Goal: Task Accomplishment & Management: Complete application form

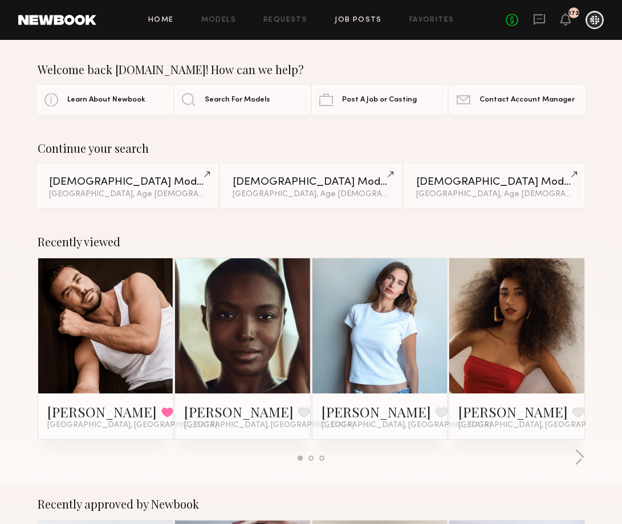
click at [343, 20] on link "Job Posts" at bounding box center [358, 20] width 47 height 7
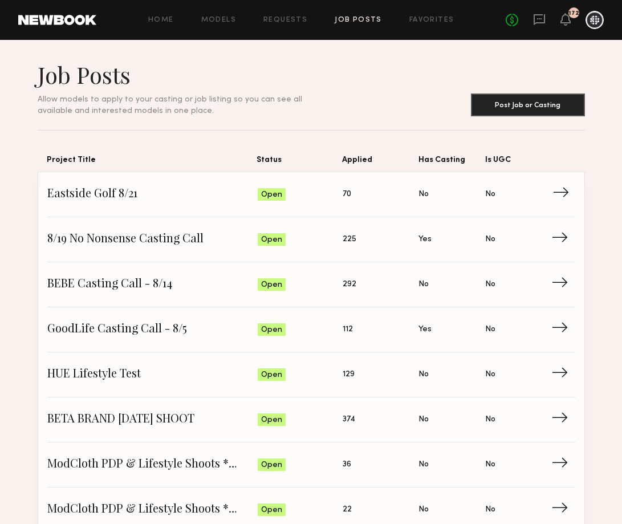
click at [107, 196] on span "Eastside Golf 8/21" at bounding box center [152, 194] width 210 height 17
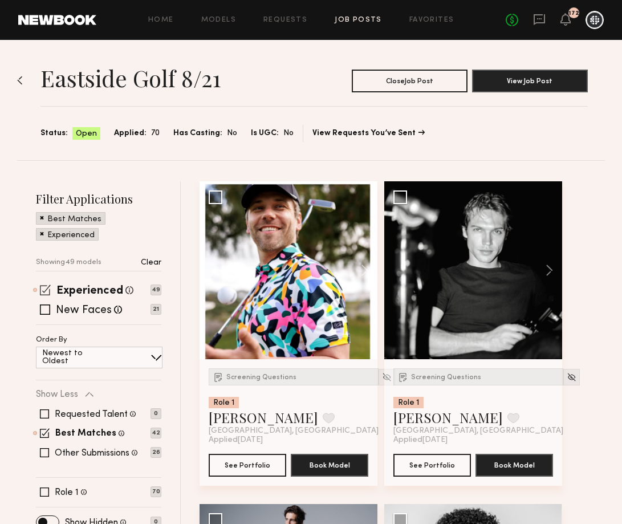
click at [42, 287] on span at bounding box center [45, 289] width 11 height 11
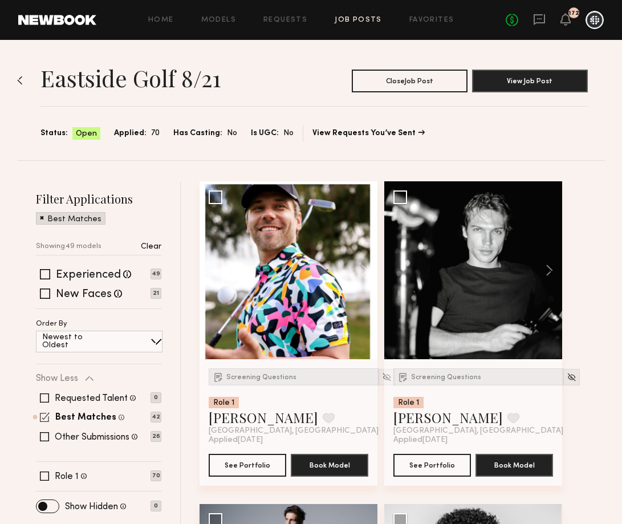
click at [42, 420] on span at bounding box center [45, 417] width 10 height 10
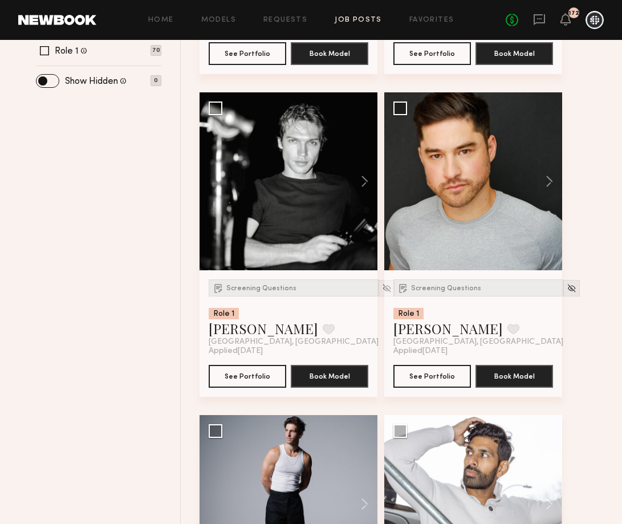
scroll to position [539, 0]
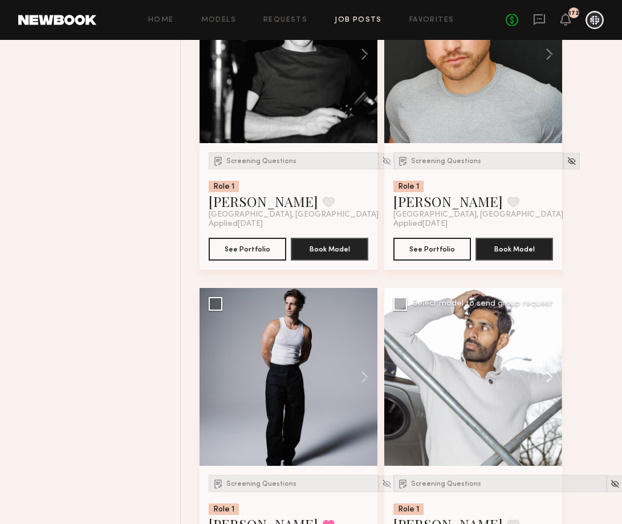
click at [549, 379] on button at bounding box center [543, 377] width 36 height 178
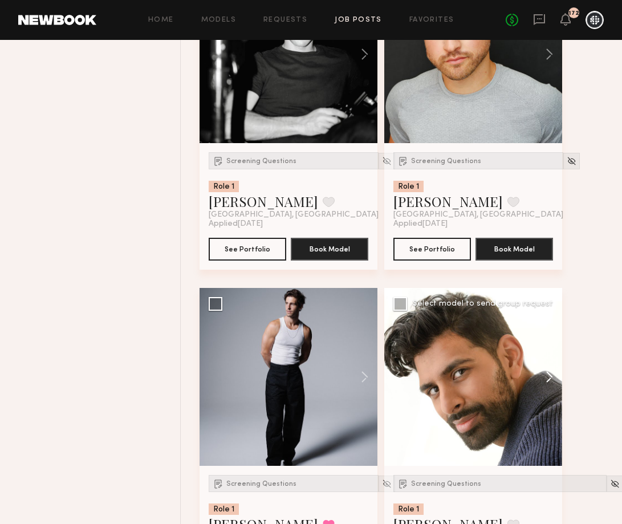
click at [549, 379] on button at bounding box center [543, 377] width 36 height 178
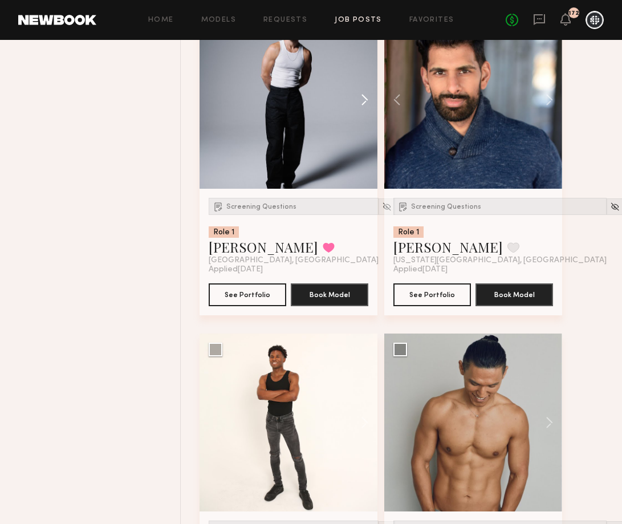
scroll to position [875, 0]
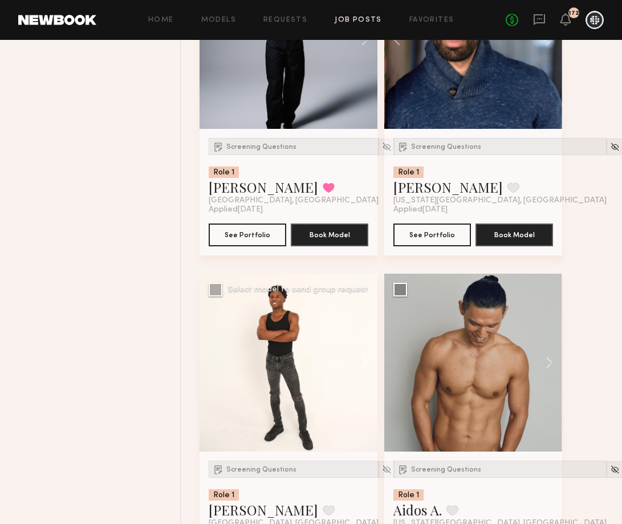
click at [364, 364] on button at bounding box center [359, 363] width 36 height 178
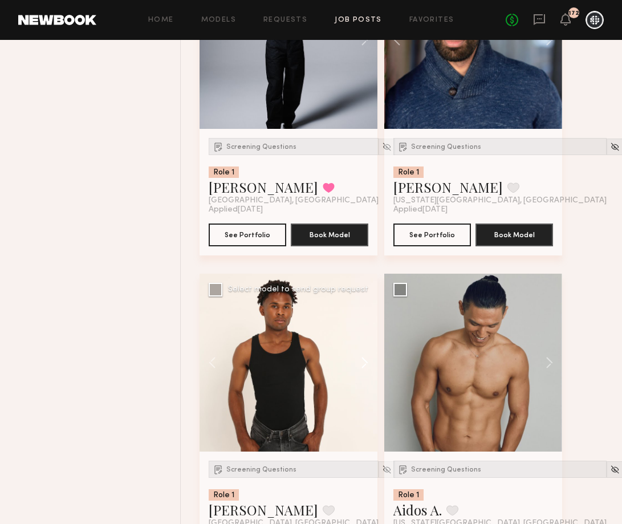
click at [364, 365] on button at bounding box center [359, 363] width 36 height 178
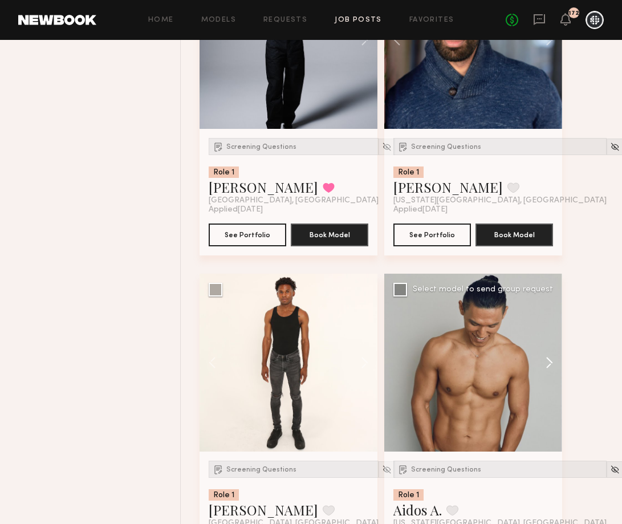
click at [543, 361] on button at bounding box center [543, 363] width 36 height 178
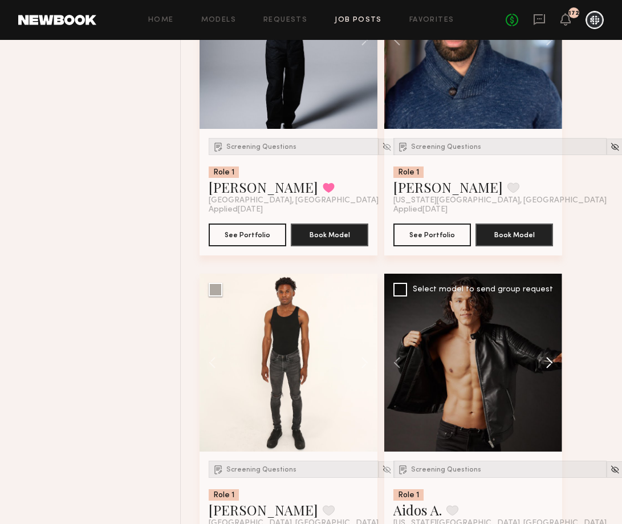
click at [543, 361] on button at bounding box center [543, 363] width 36 height 178
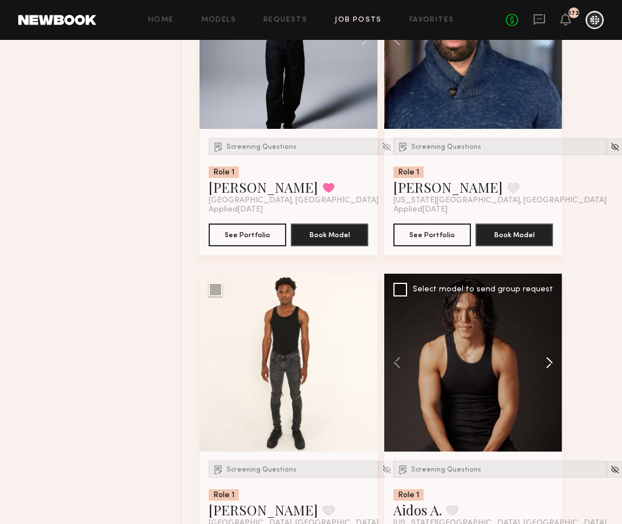
click at [544, 362] on button at bounding box center [543, 363] width 36 height 178
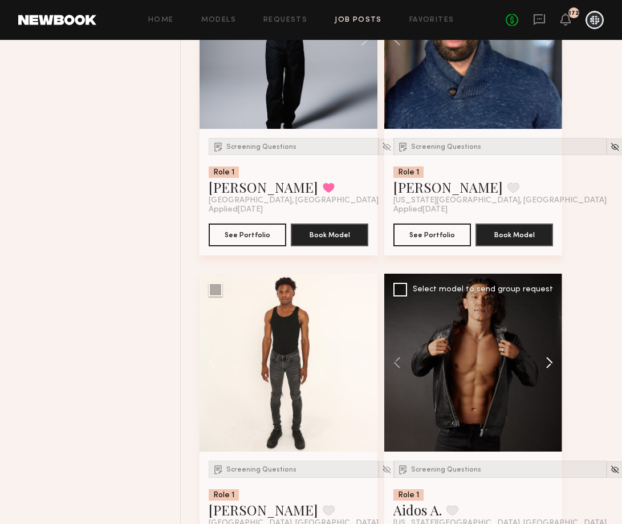
click at [544, 363] on button at bounding box center [543, 363] width 36 height 178
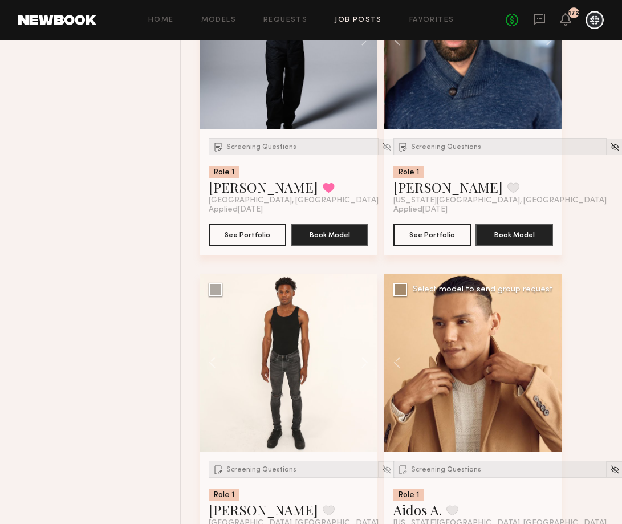
click at [544, 363] on div at bounding box center [473, 363] width 178 height 178
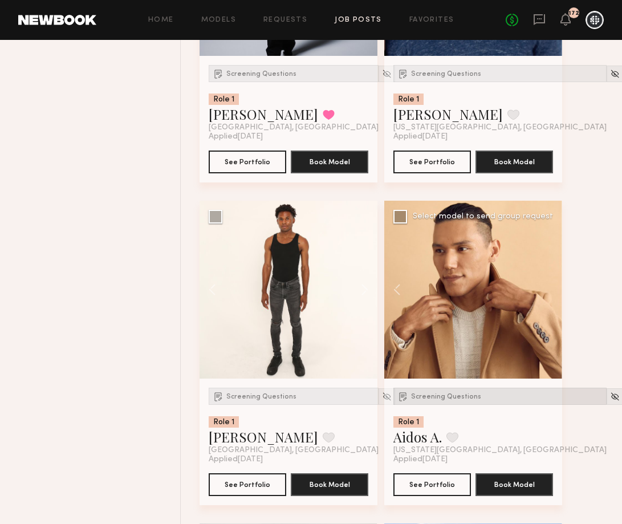
scroll to position [949, 0]
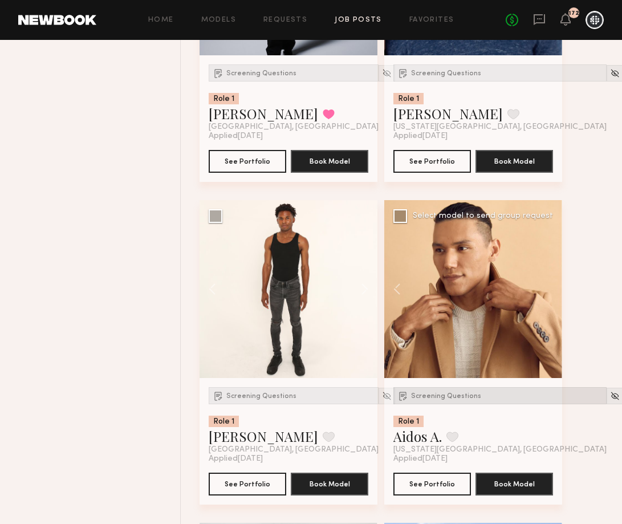
click at [431, 393] on div "Screening Questions" at bounding box center [499, 395] width 213 height 17
click at [417, 437] on link "Aidos A." at bounding box center [417, 436] width 48 height 18
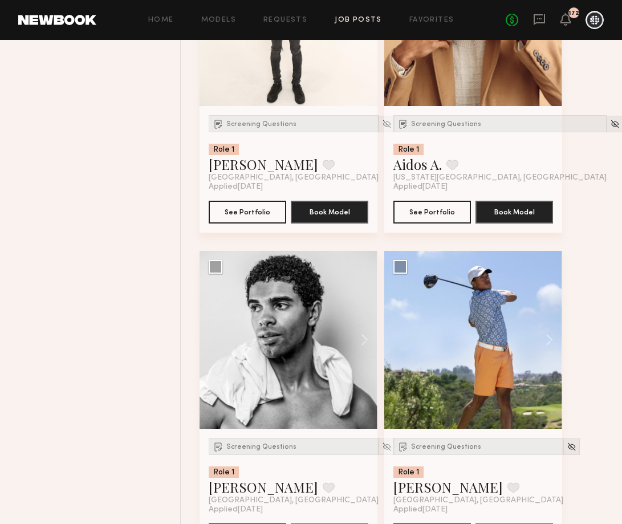
scroll to position [1241, 0]
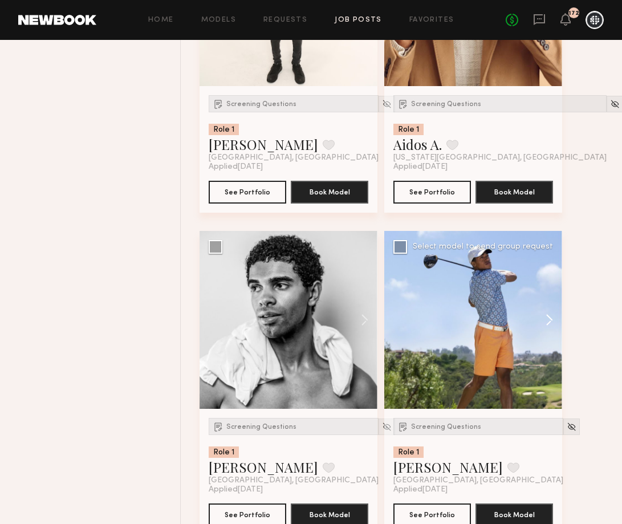
click at [556, 321] on button at bounding box center [543, 320] width 36 height 178
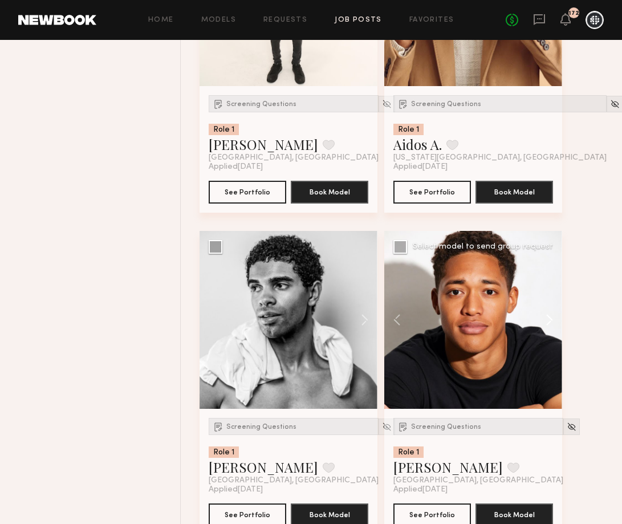
click at [555, 320] on button at bounding box center [543, 320] width 36 height 178
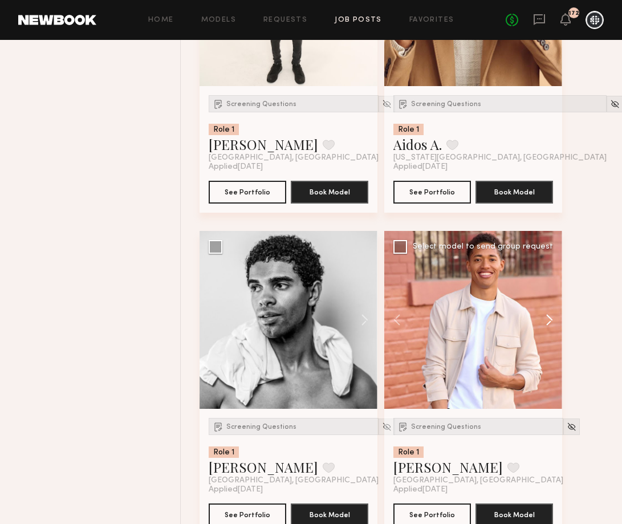
click at [555, 321] on button at bounding box center [543, 320] width 36 height 178
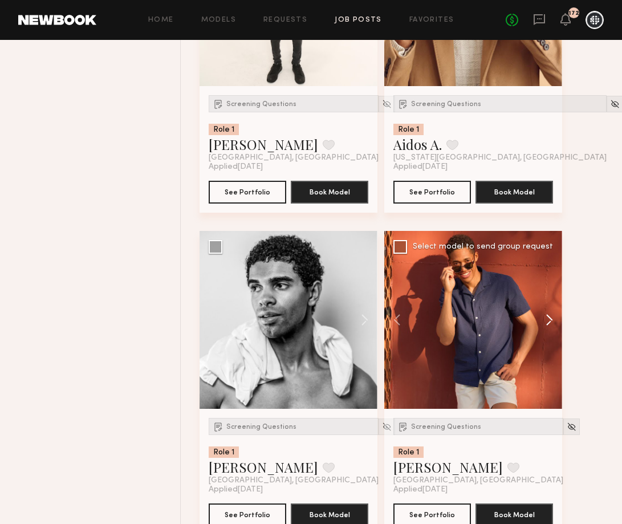
click at [555, 321] on button at bounding box center [543, 320] width 36 height 178
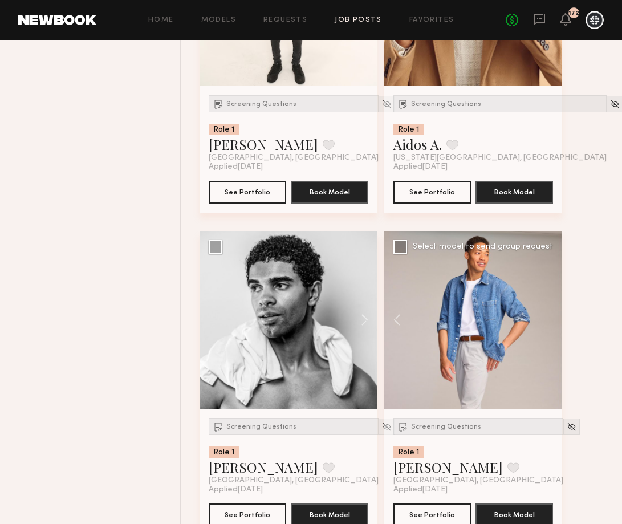
click at [555, 322] on div at bounding box center [473, 320] width 178 height 178
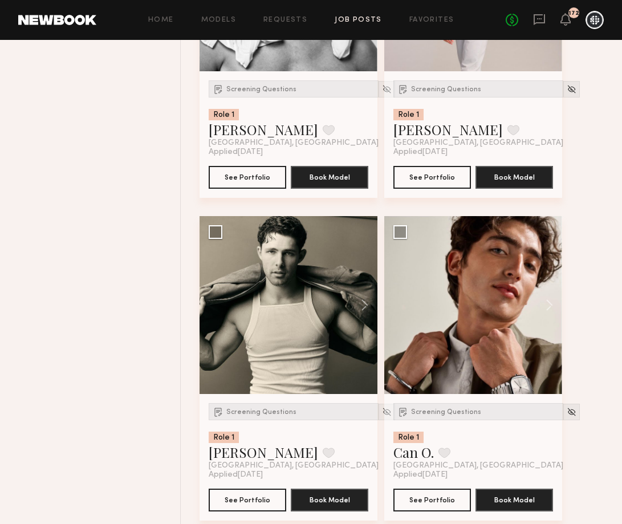
scroll to position [1599, 0]
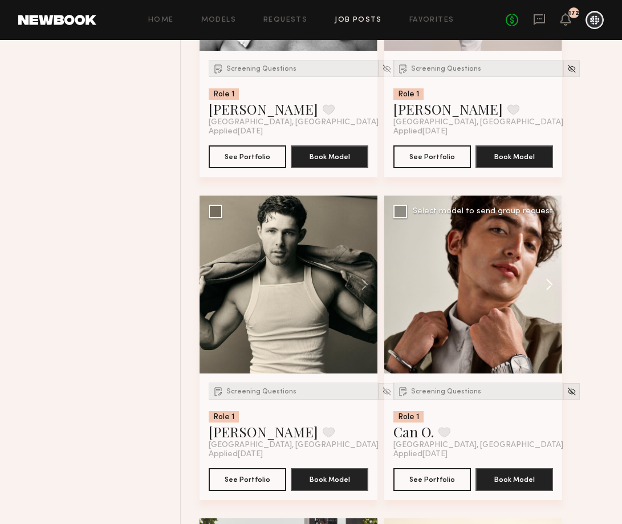
click at [548, 286] on button at bounding box center [543, 284] width 36 height 178
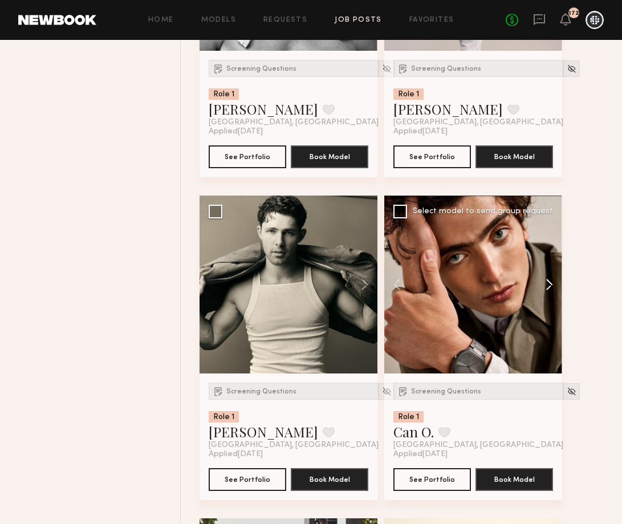
click at [548, 286] on button at bounding box center [543, 284] width 36 height 178
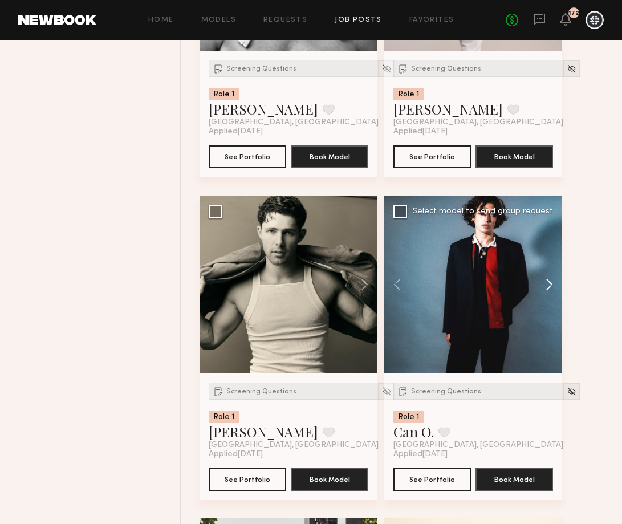
click at [549, 286] on button at bounding box center [543, 284] width 36 height 178
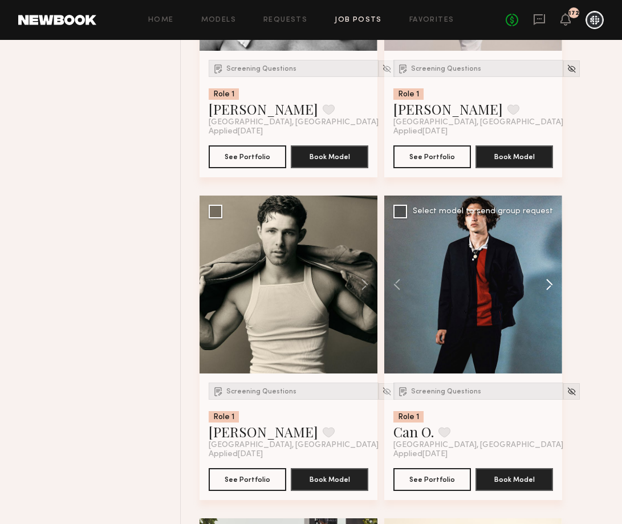
click at [549, 287] on button at bounding box center [543, 284] width 36 height 178
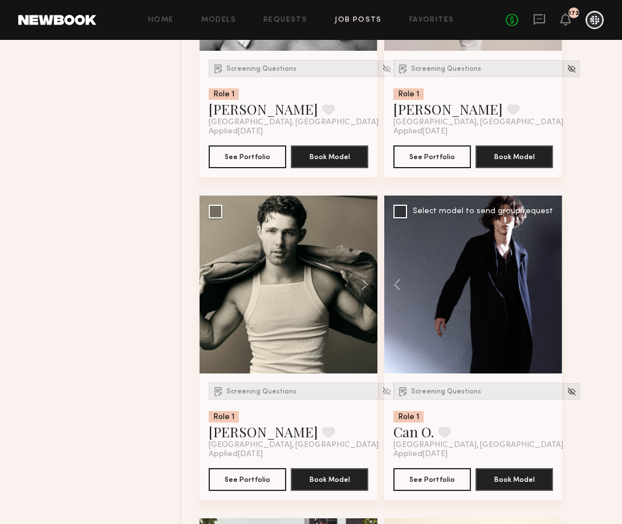
click at [550, 287] on div at bounding box center [473, 284] width 178 height 178
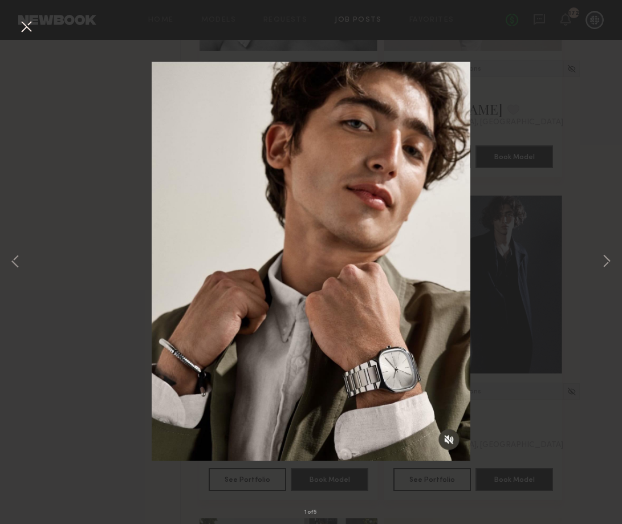
click at [31, 28] on button at bounding box center [26, 27] width 18 height 21
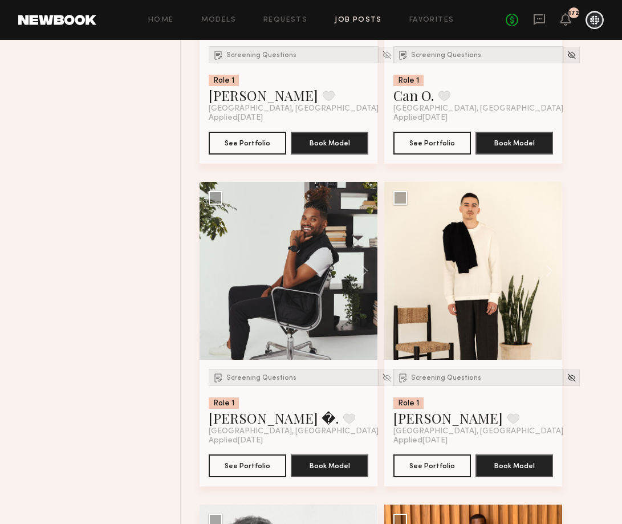
scroll to position [1972, 0]
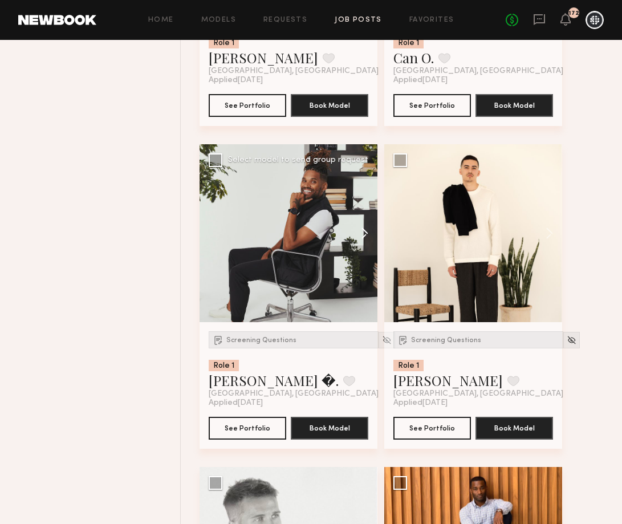
click at [376, 206] on button at bounding box center [359, 233] width 36 height 178
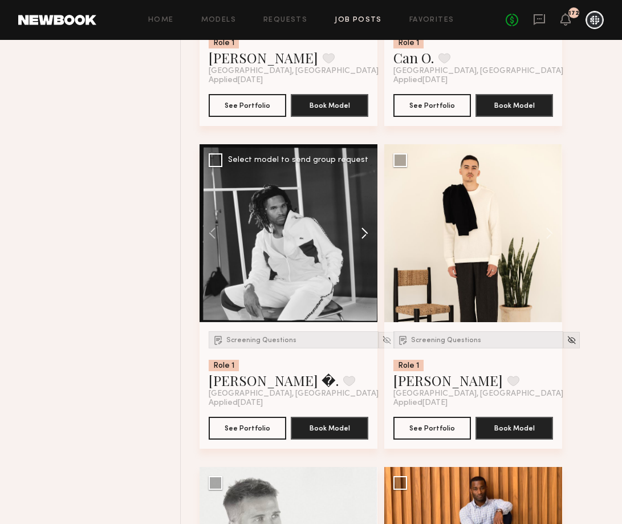
click at [376, 206] on button at bounding box center [359, 233] width 36 height 178
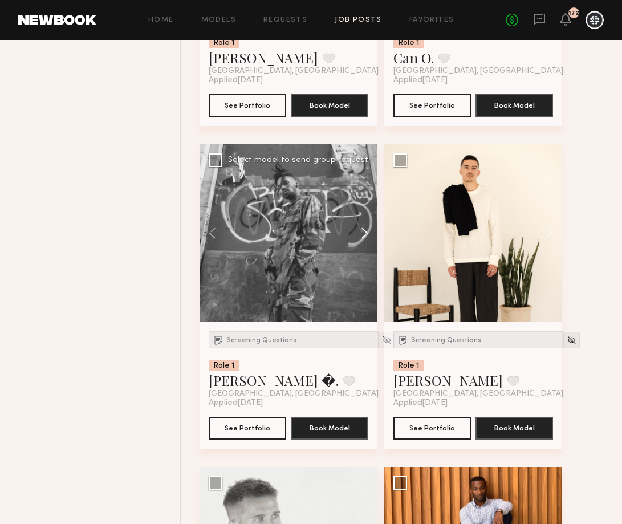
click at [376, 206] on button at bounding box center [359, 233] width 36 height 178
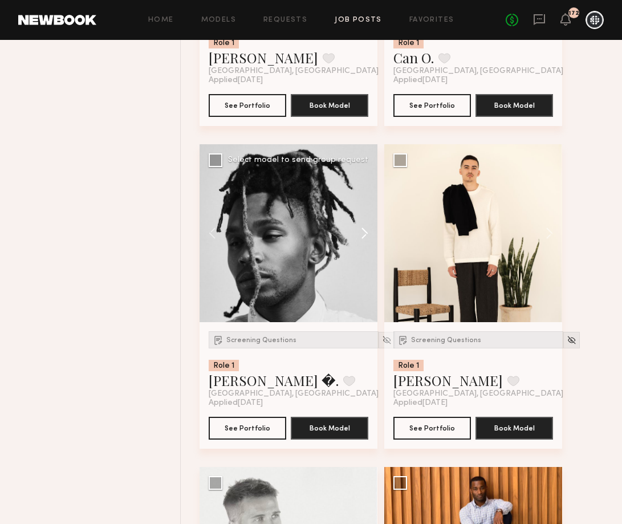
click at [376, 206] on button at bounding box center [359, 233] width 36 height 178
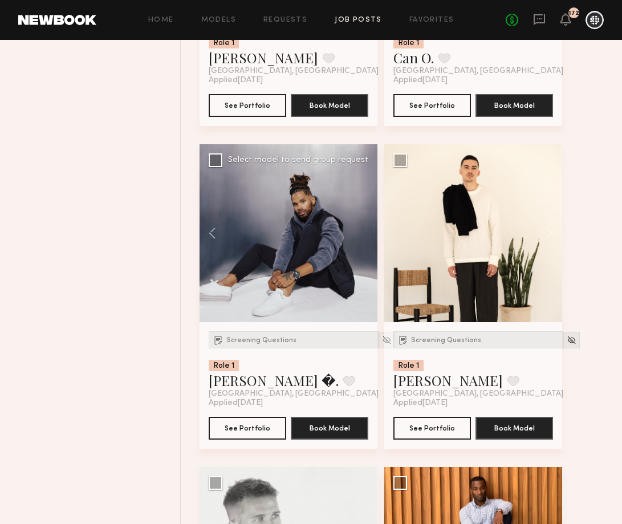
click at [376, 206] on div at bounding box center [288, 233] width 178 height 178
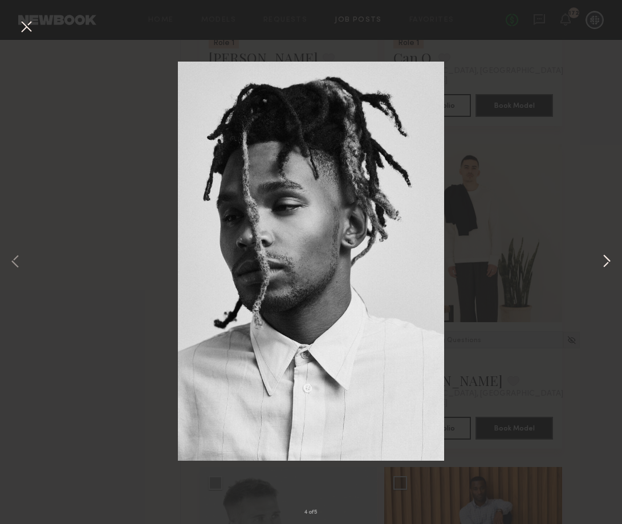
click at [611, 265] on button at bounding box center [607, 261] width 14 height 419
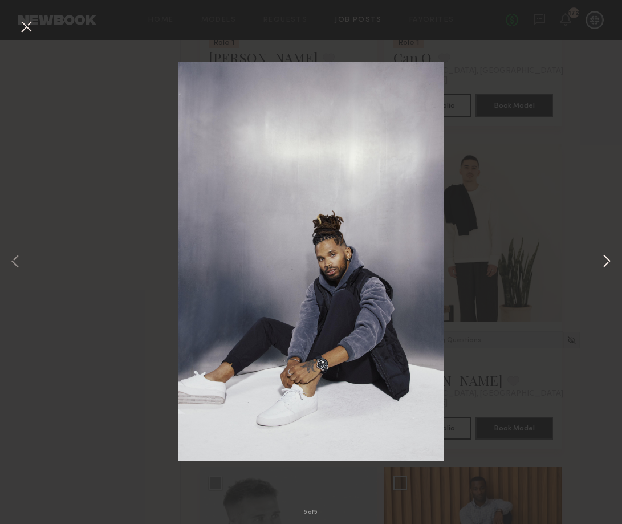
click at [611, 265] on button at bounding box center [607, 261] width 14 height 419
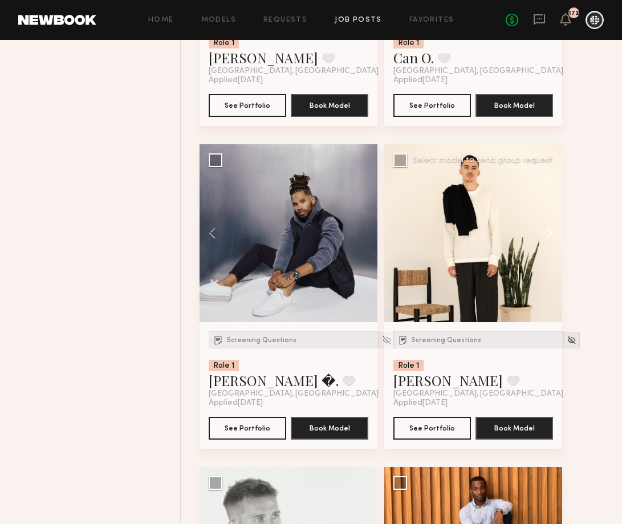
click at [547, 235] on button at bounding box center [543, 233] width 36 height 178
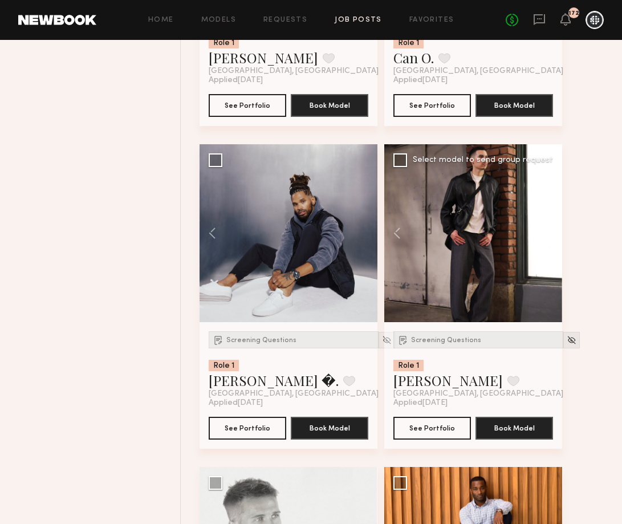
click at [547, 235] on button at bounding box center [543, 233] width 36 height 178
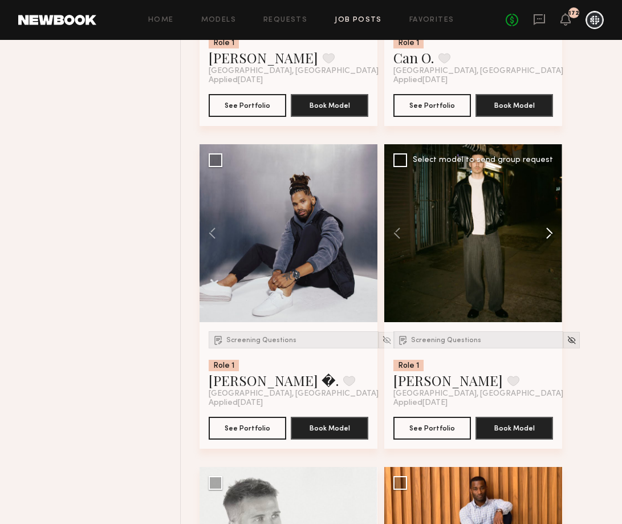
click at [547, 235] on button at bounding box center [543, 233] width 36 height 178
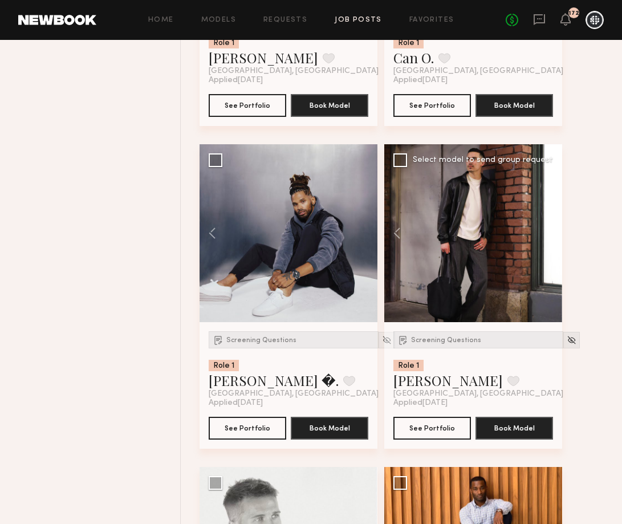
click at [547, 235] on button at bounding box center [543, 233] width 36 height 178
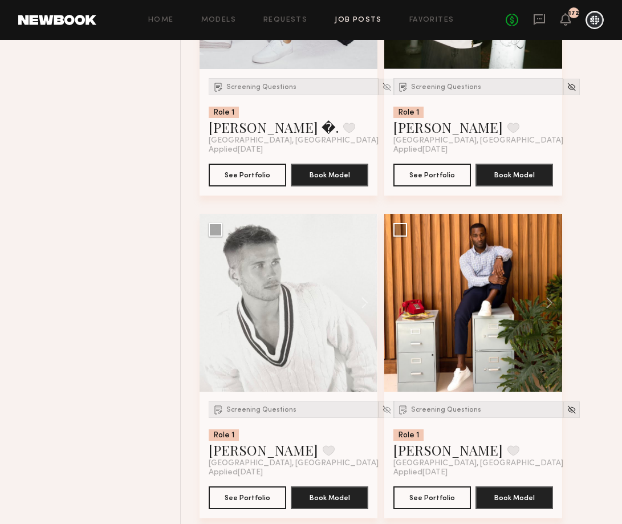
scroll to position [2229, 0]
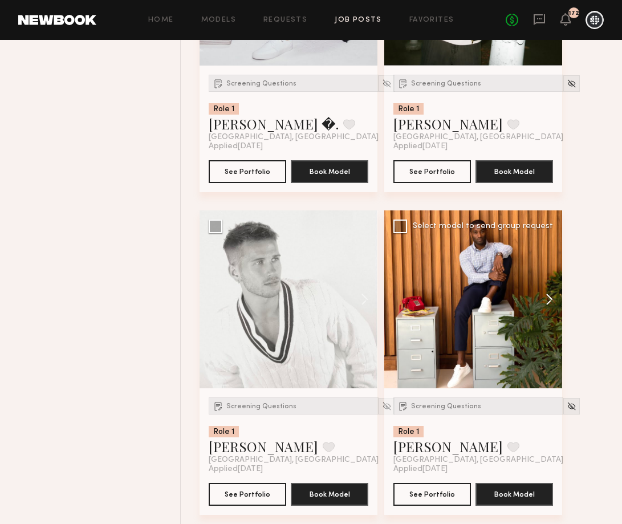
click at [550, 296] on button at bounding box center [543, 299] width 36 height 178
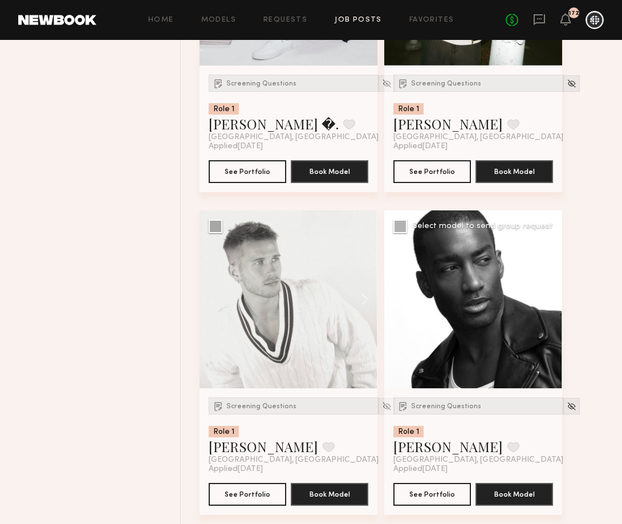
click at [550, 297] on button at bounding box center [543, 299] width 36 height 178
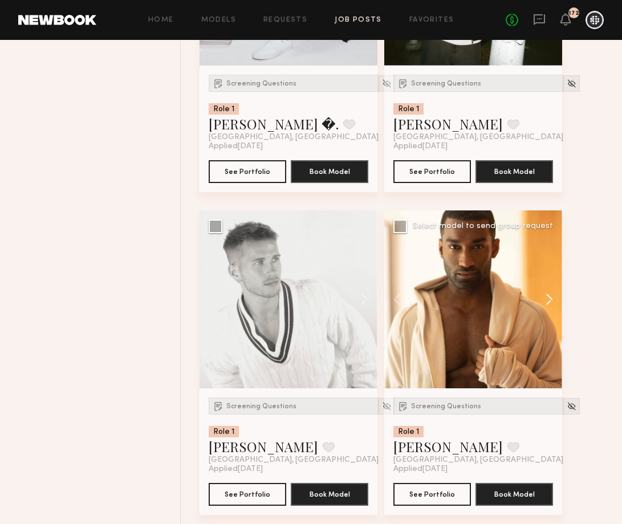
click at [550, 297] on button at bounding box center [543, 299] width 36 height 178
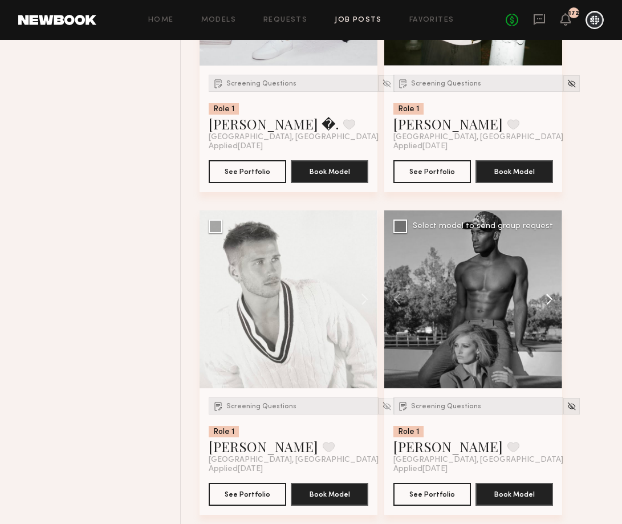
click at [550, 297] on button at bounding box center [543, 299] width 36 height 178
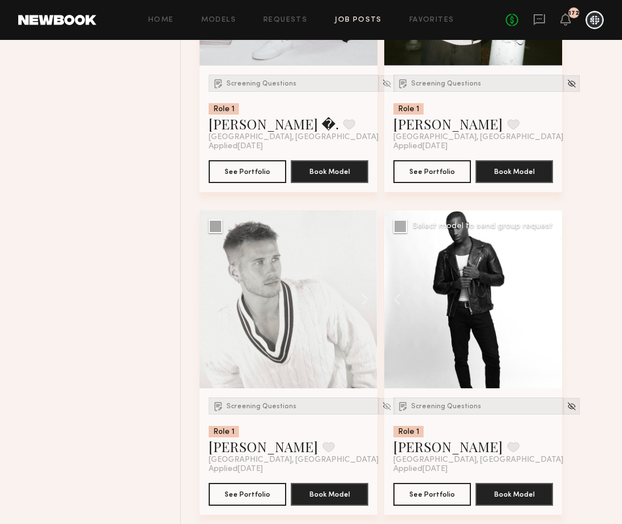
click at [550, 297] on div at bounding box center [473, 299] width 178 height 178
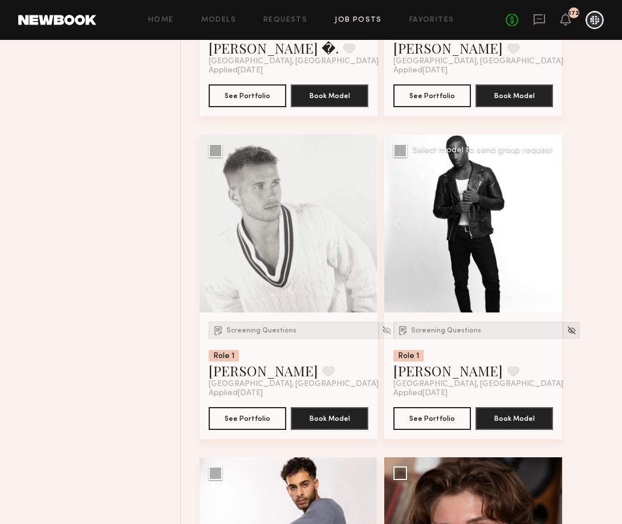
scroll to position [2306, 0]
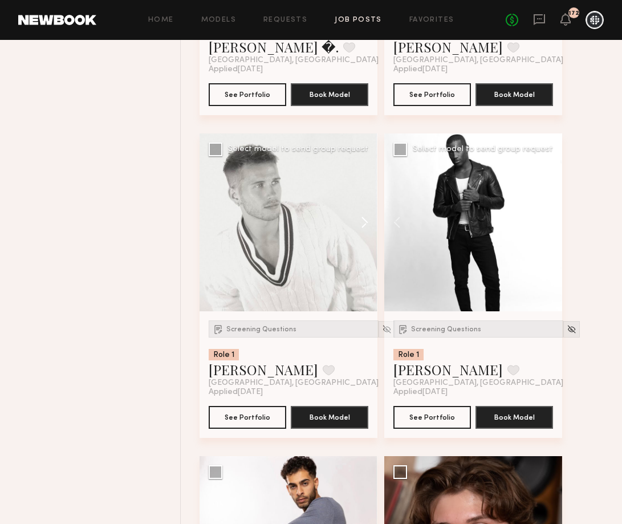
click at [366, 223] on button at bounding box center [359, 222] width 36 height 178
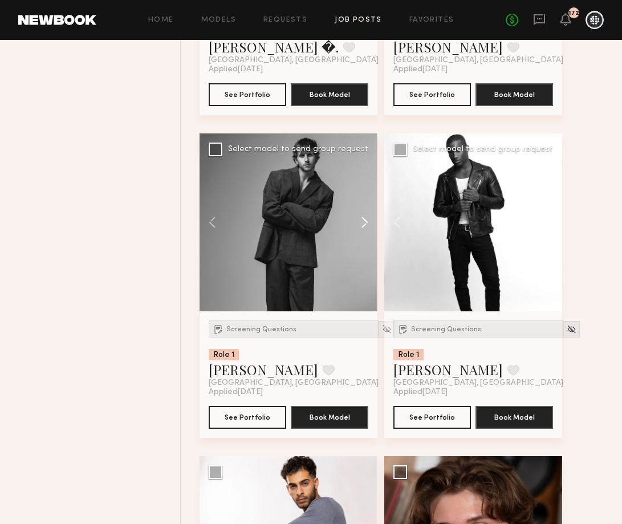
click at [366, 223] on button at bounding box center [359, 222] width 36 height 178
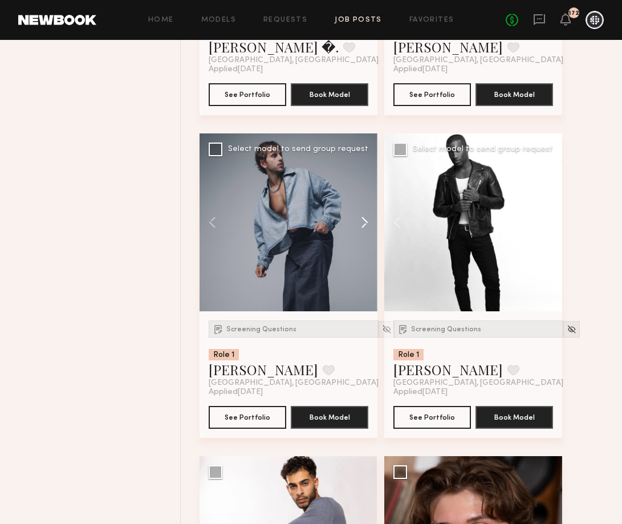
click at [366, 224] on button at bounding box center [359, 222] width 36 height 178
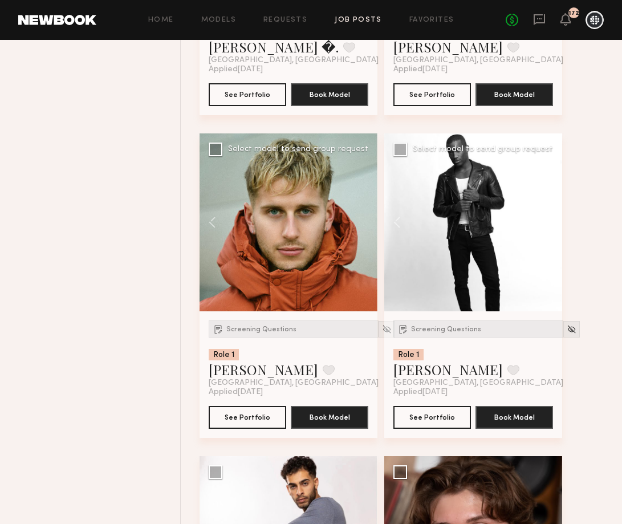
click at [366, 224] on div at bounding box center [288, 222] width 178 height 178
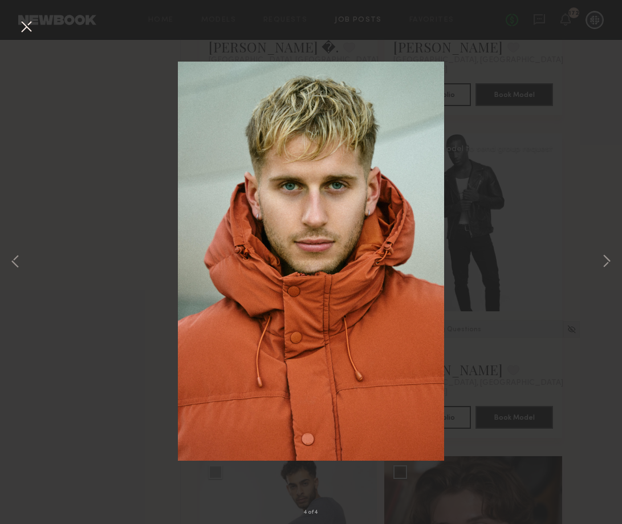
click at [25, 28] on button at bounding box center [26, 27] width 18 height 21
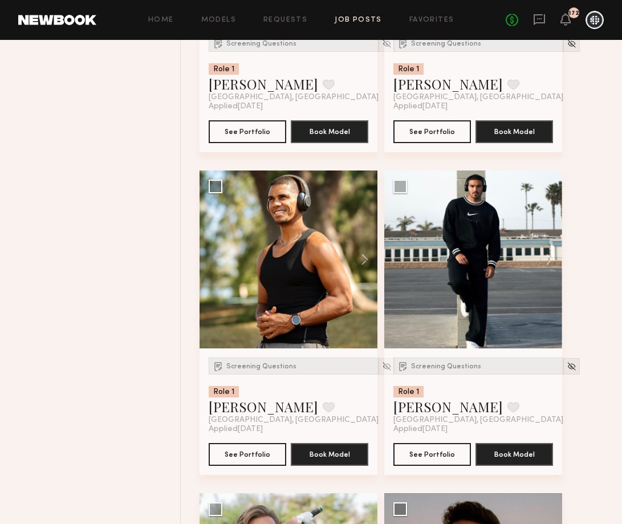
scroll to position [2915, 0]
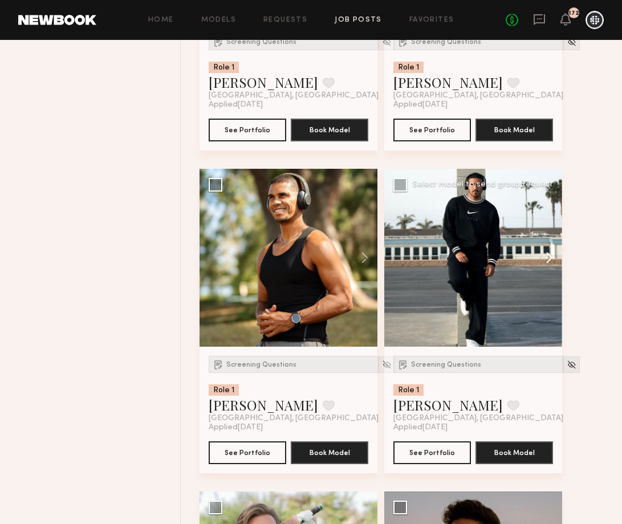
click at [547, 256] on button at bounding box center [543, 258] width 36 height 178
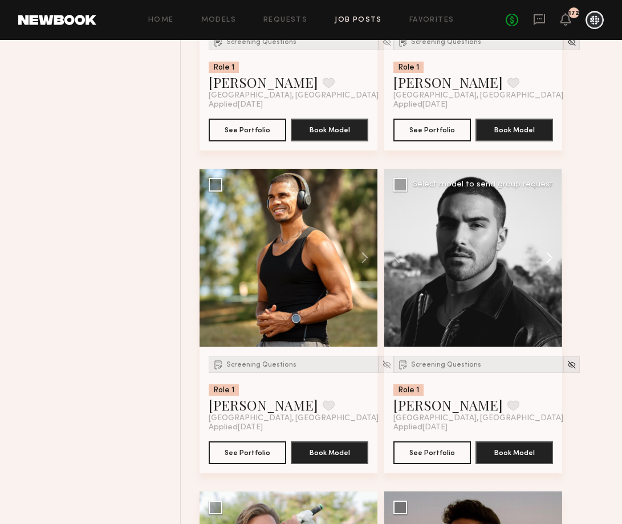
click at [547, 256] on button at bounding box center [543, 258] width 36 height 178
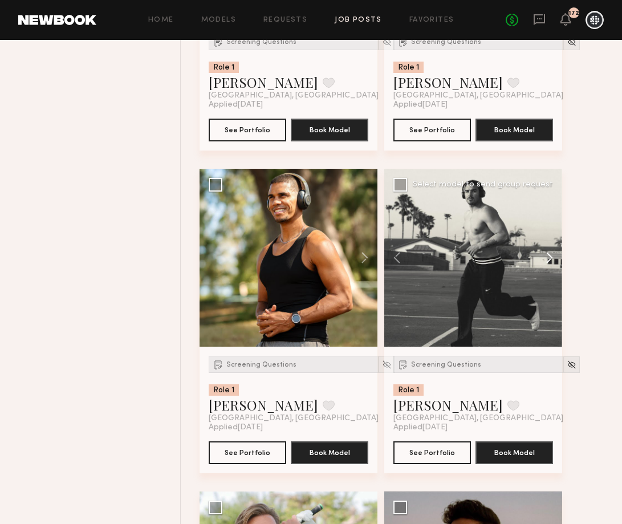
click at [547, 256] on button at bounding box center [543, 258] width 36 height 178
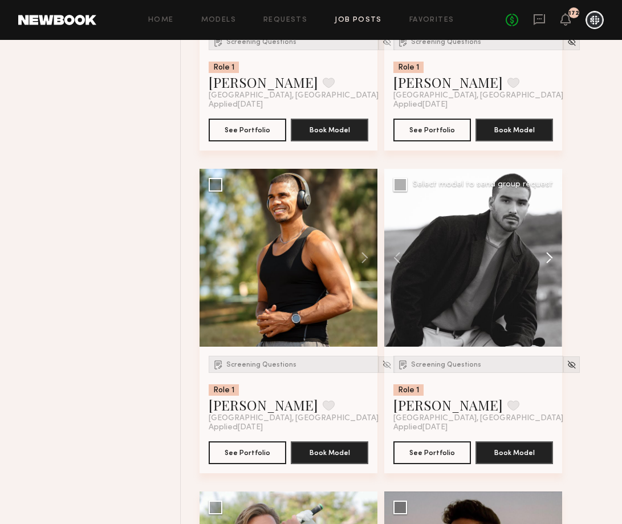
click at [547, 256] on button at bounding box center [543, 258] width 36 height 178
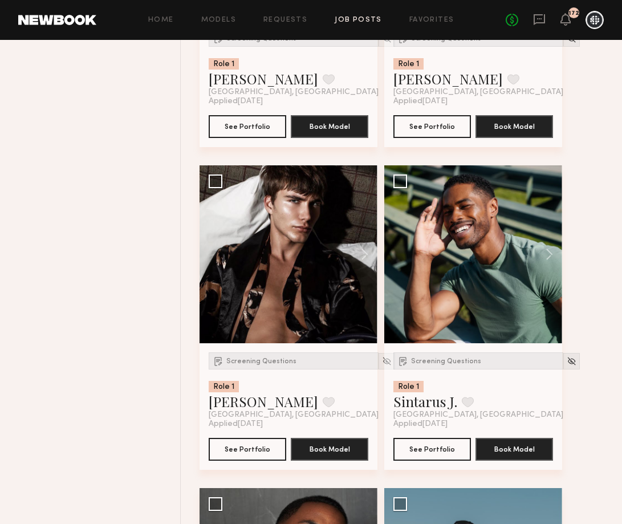
scroll to position [3567, 0]
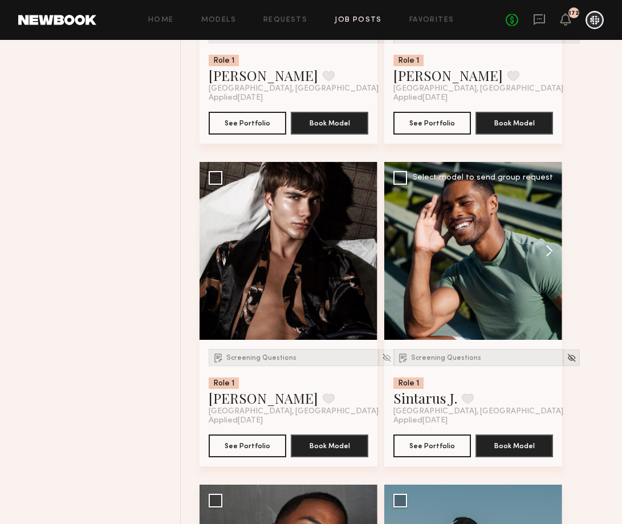
click at [549, 251] on button at bounding box center [543, 251] width 36 height 178
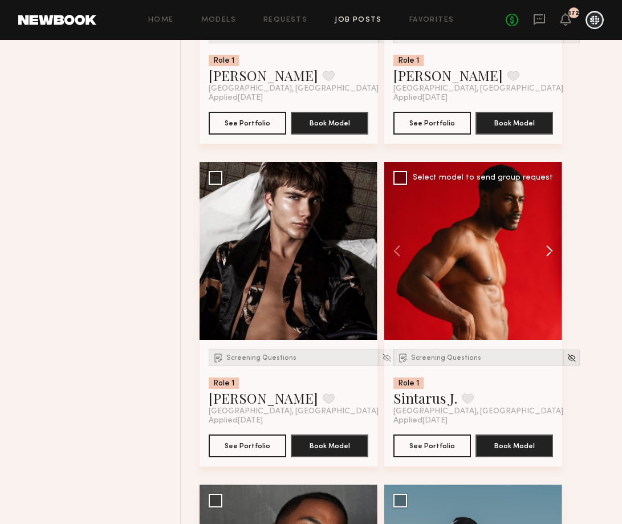
click at [549, 251] on button at bounding box center [543, 251] width 36 height 178
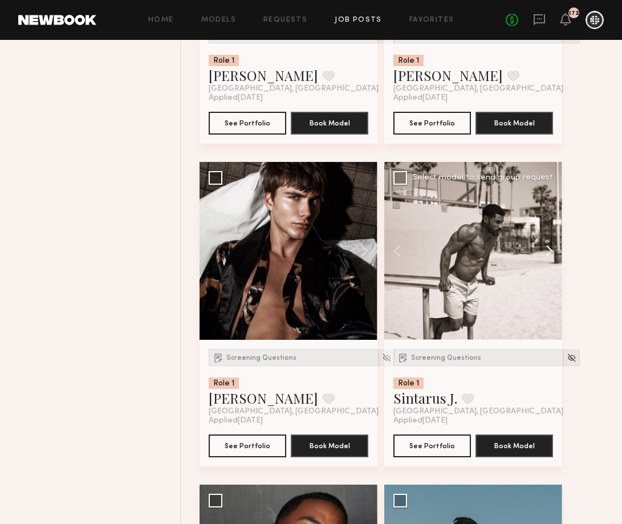
click at [549, 251] on button at bounding box center [543, 251] width 36 height 178
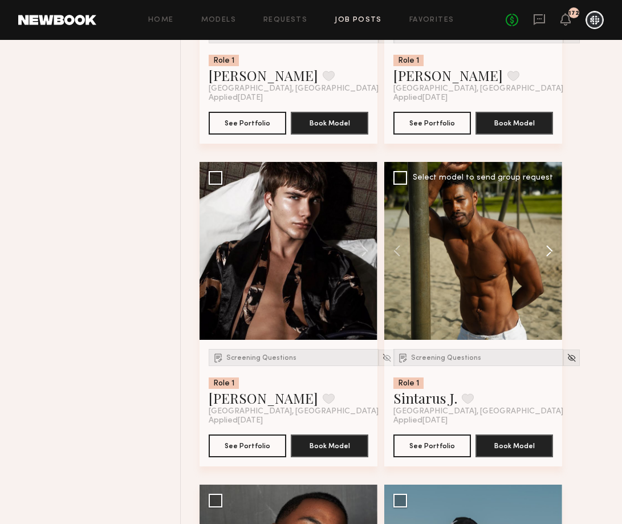
click at [549, 252] on button at bounding box center [543, 251] width 36 height 178
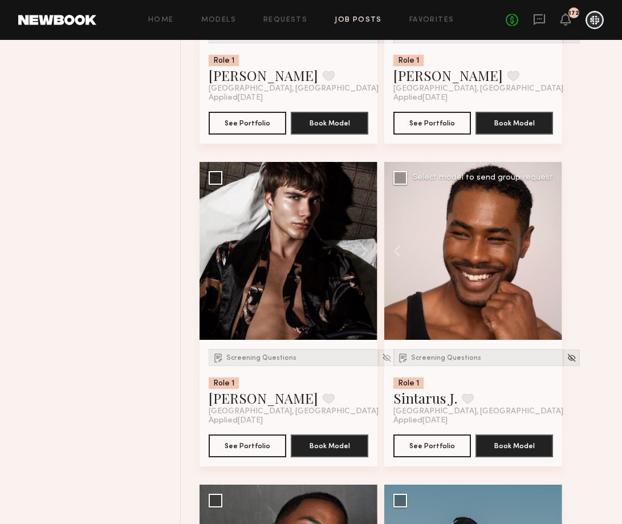
click at [549, 252] on div at bounding box center [473, 251] width 178 height 178
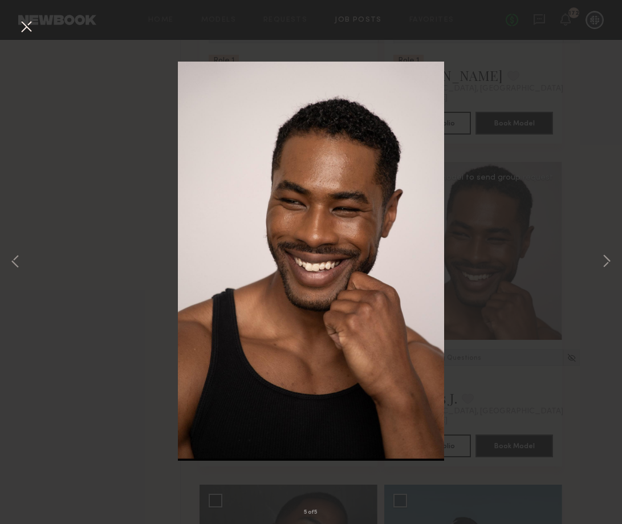
click at [27, 31] on button at bounding box center [26, 27] width 18 height 21
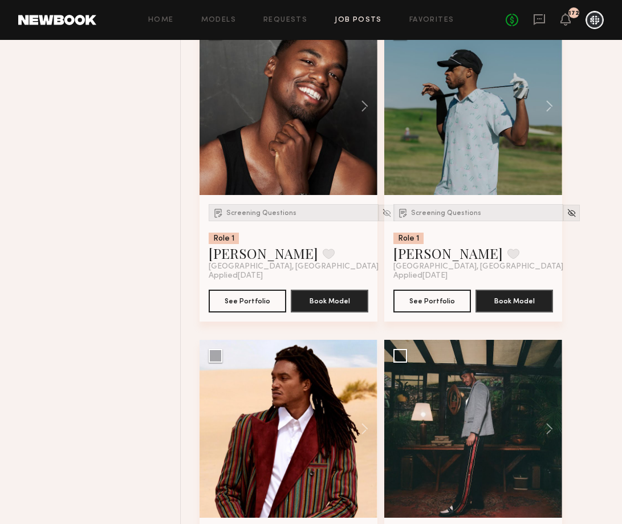
scroll to position [4029, 0]
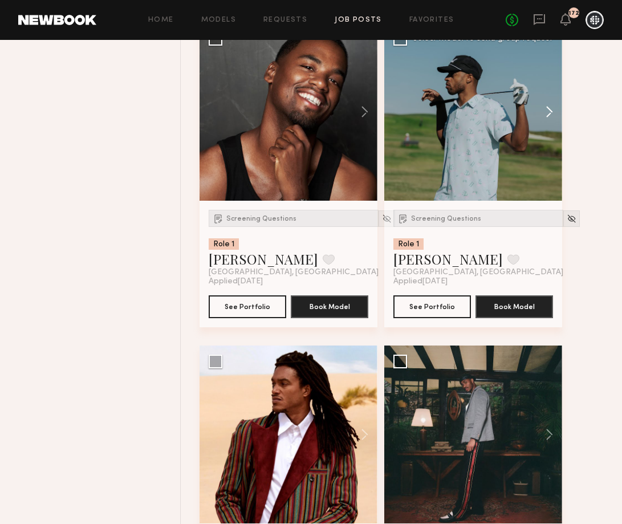
click at [549, 112] on button at bounding box center [543, 112] width 36 height 178
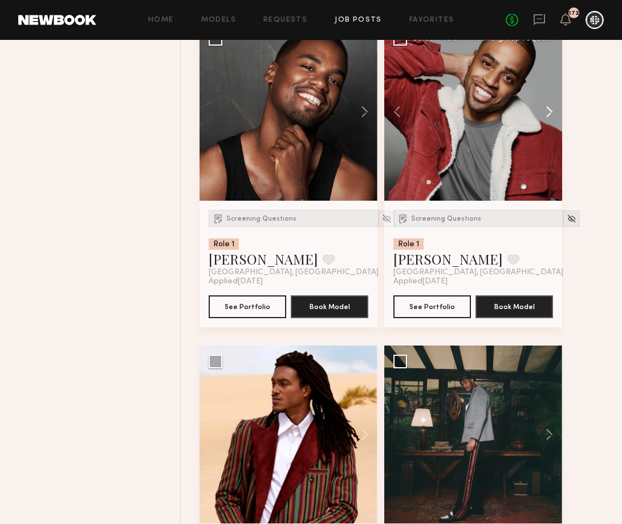
click at [549, 112] on button at bounding box center [543, 112] width 36 height 178
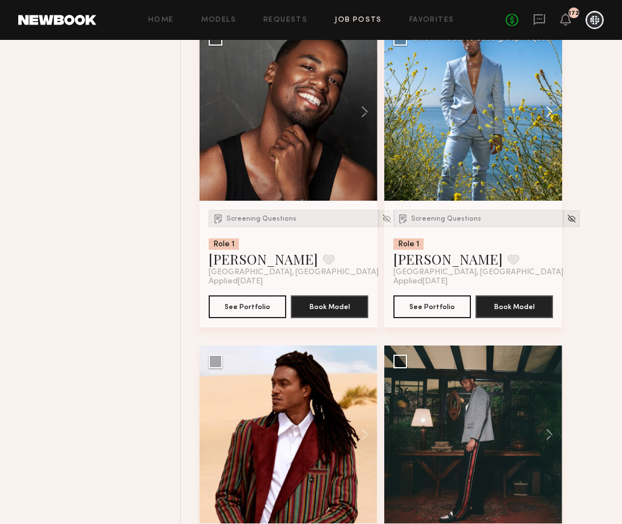
click at [549, 112] on button at bounding box center [543, 112] width 36 height 178
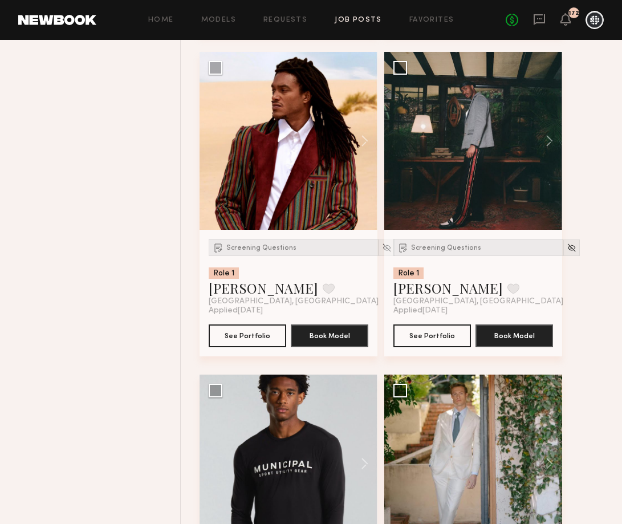
scroll to position [4348, 0]
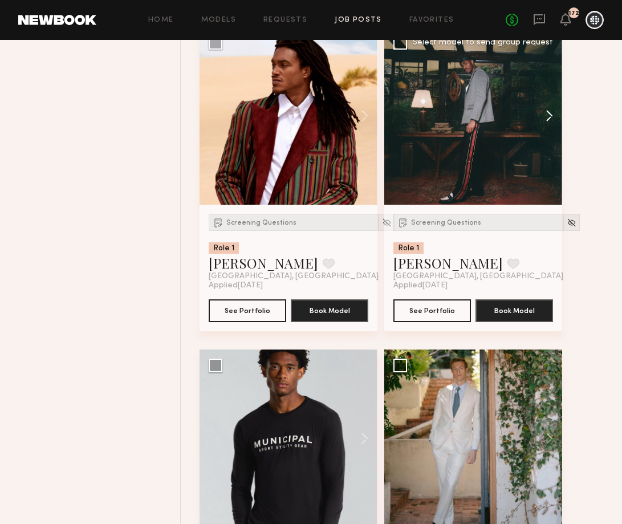
click at [549, 117] on button at bounding box center [543, 116] width 36 height 178
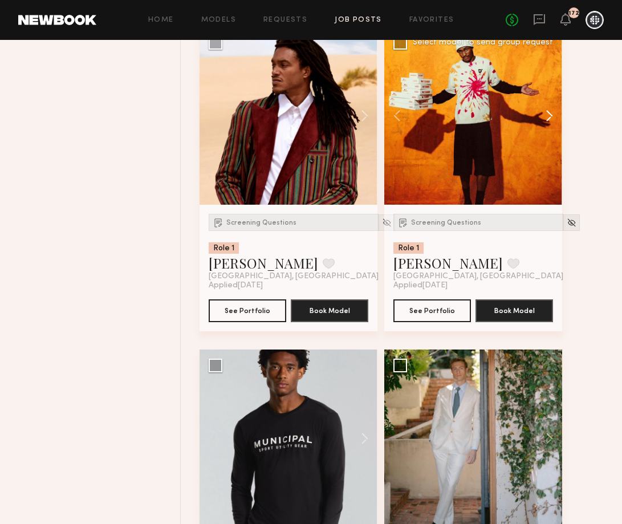
click at [549, 117] on button at bounding box center [543, 116] width 36 height 178
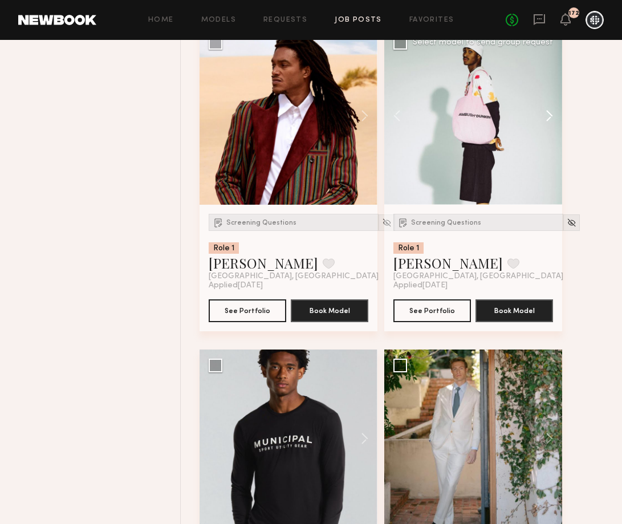
click at [549, 117] on button at bounding box center [543, 116] width 36 height 178
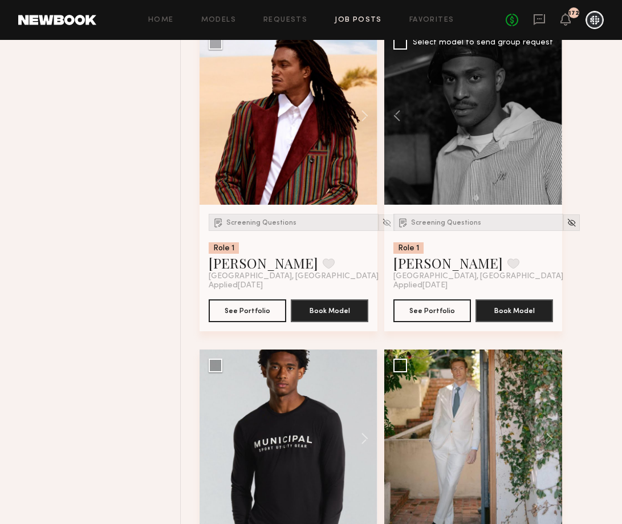
click at [550, 118] on div at bounding box center [473, 116] width 178 height 178
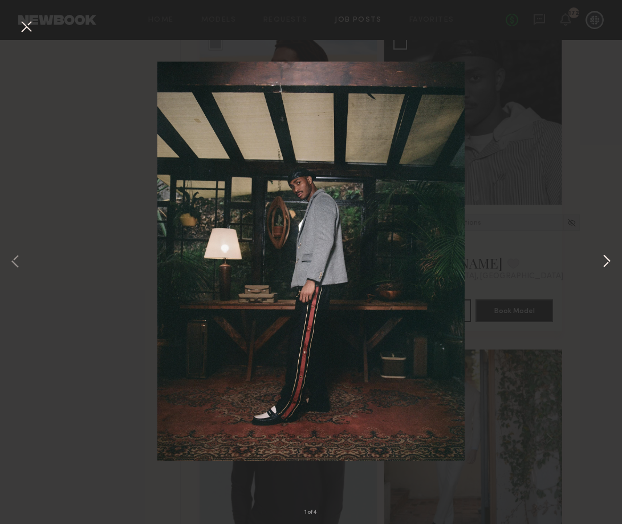
click at [607, 260] on button at bounding box center [607, 261] width 14 height 419
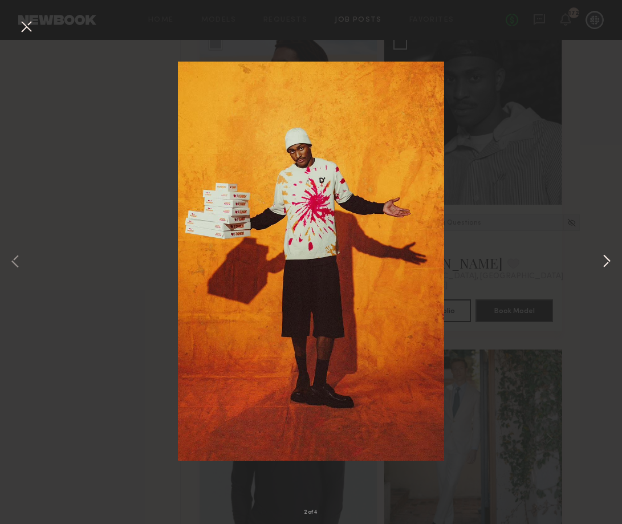
click at [607, 260] on button at bounding box center [607, 261] width 14 height 419
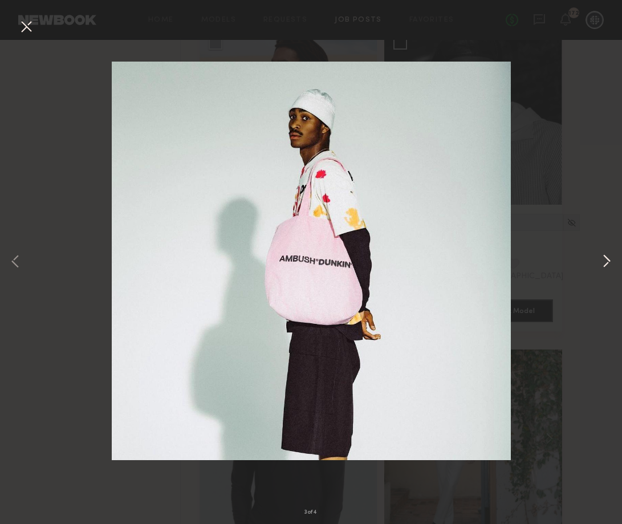
click at [607, 260] on button at bounding box center [607, 261] width 14 height 419
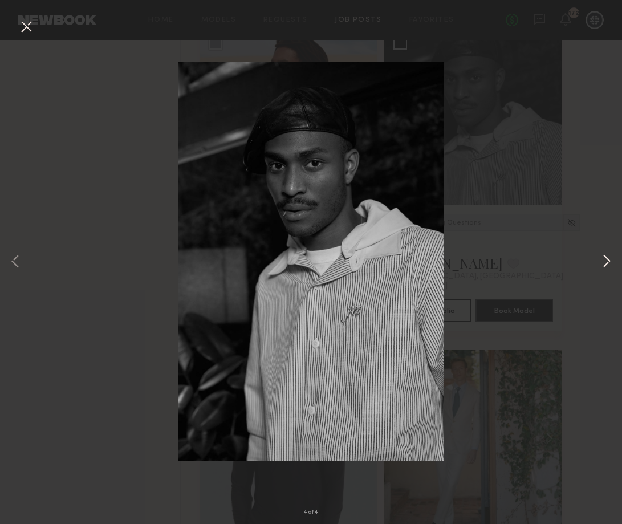
click at [608, 260] on button at bounding box center [607, 261] width 14 height 419
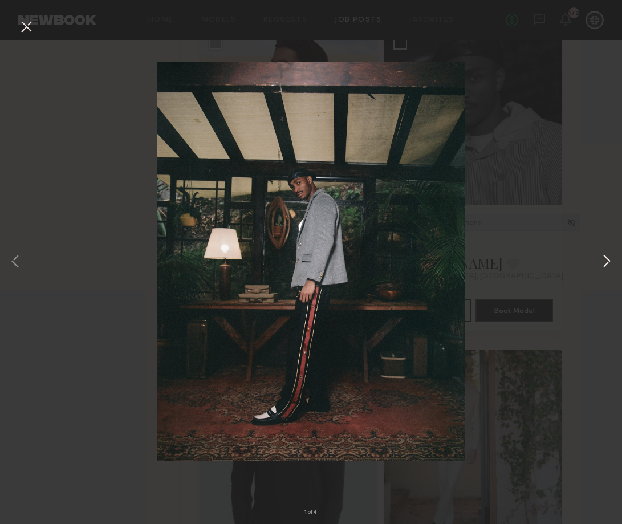
click at [608, 260] on button at bounding box center [607, 261] width 14 height 419
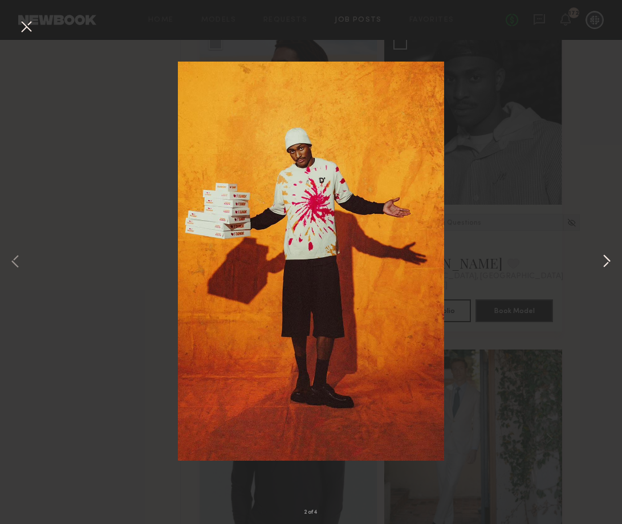
click at [608, 260] on button at bounding box center [607, 261] width 14 height 419
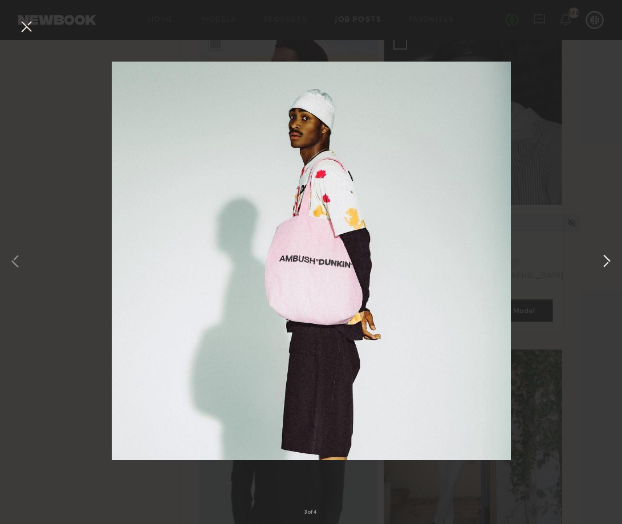
click at [608, 260] on button at bounding box center [607, 261] width 14 height 419
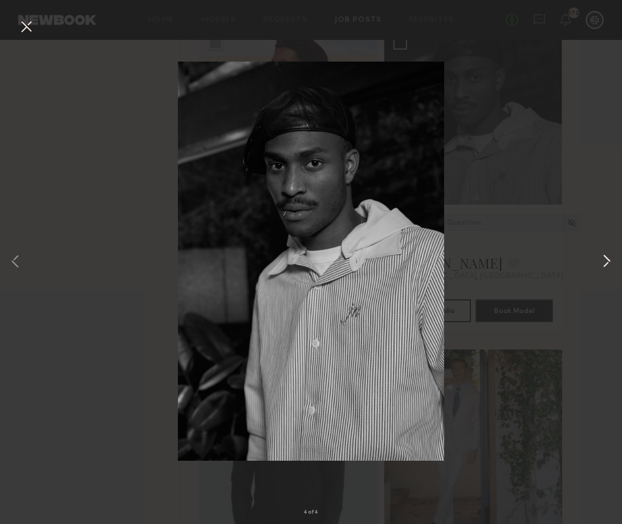
click at [608, 260] on button at bounding box center [607, 261] width 14 height 419
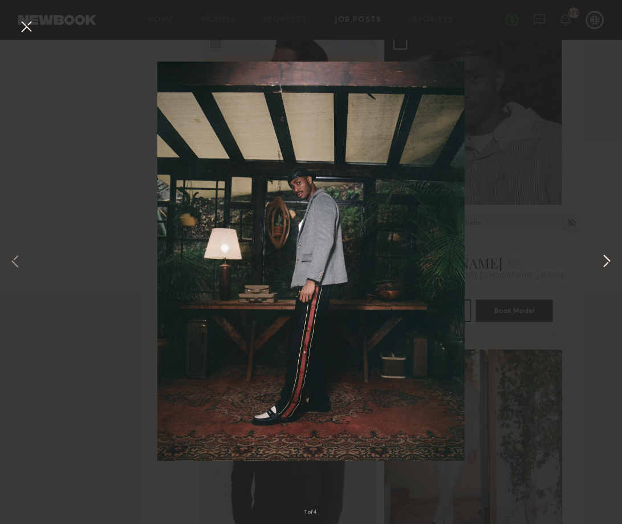
click at [608, 260] on button at bounding box center [607, 261] width 14 height 419
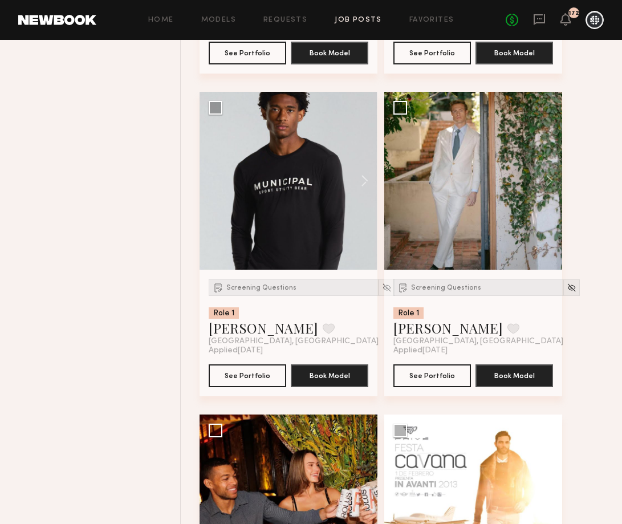
scroll to position [4630, 0]
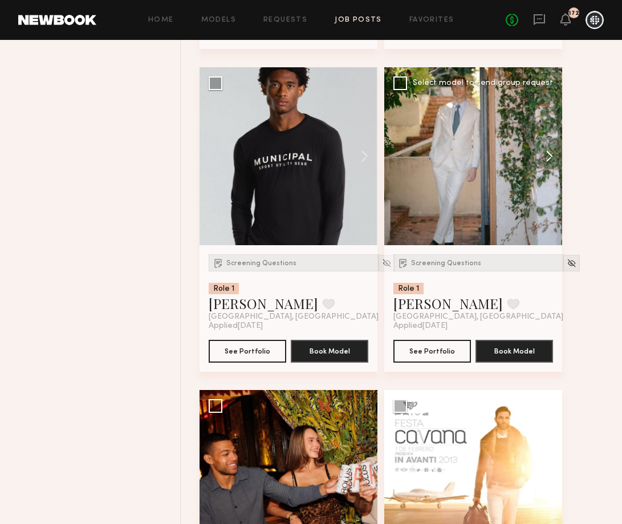
click at [548, 160] on button at bounding box center [543, 156] width 36 height 178
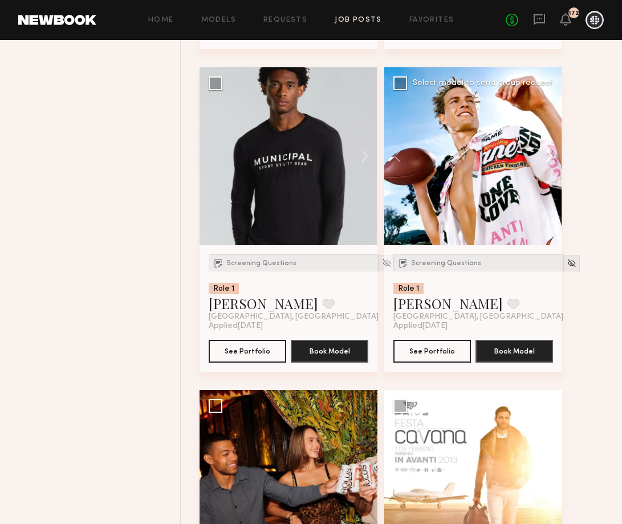
click at [548, 160] on button at bounding box center [543, 156] width 36 height 178
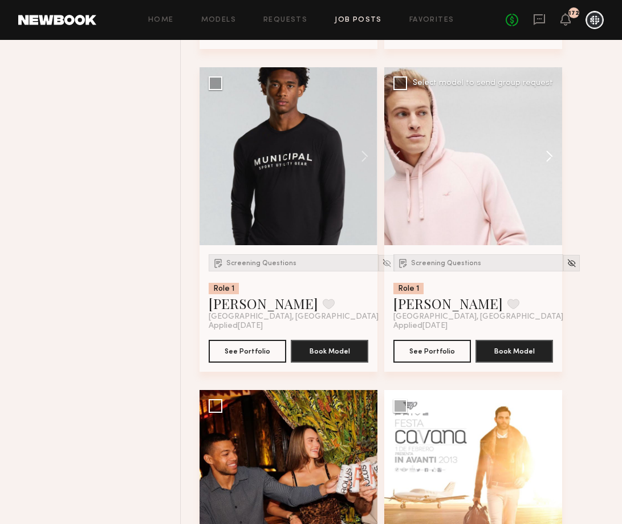
click at [548, 160] on button at bounding box center [543, 156] width 36 height 178
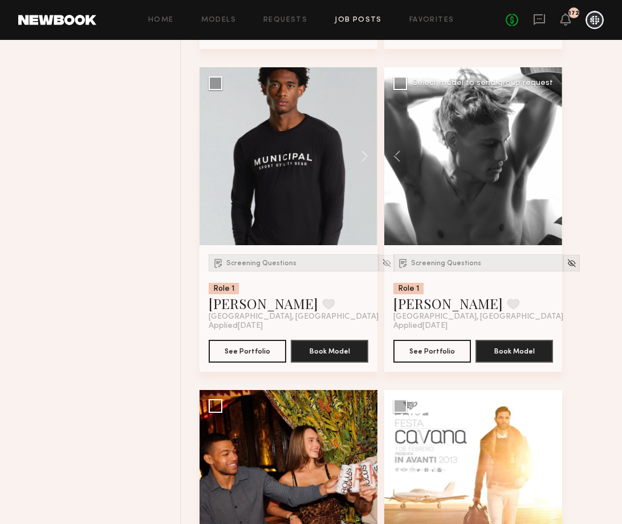
click at [548, 160] on button at bounding box center [543, 156] width 36 height 178
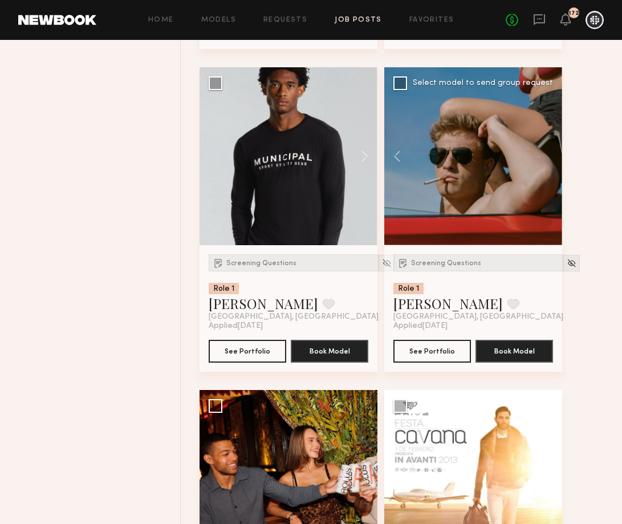
click at [549, 160] on div at bounding box center [473, 156] width 178 height 178
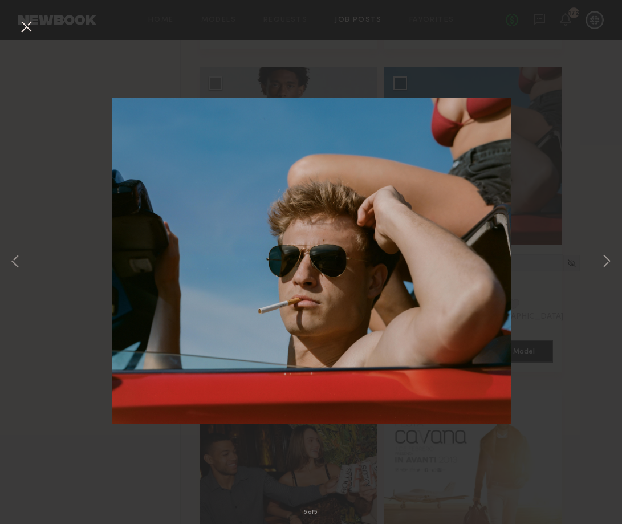
click at [34, 21] on button at bounding box center [26, 27] width 18 height 21
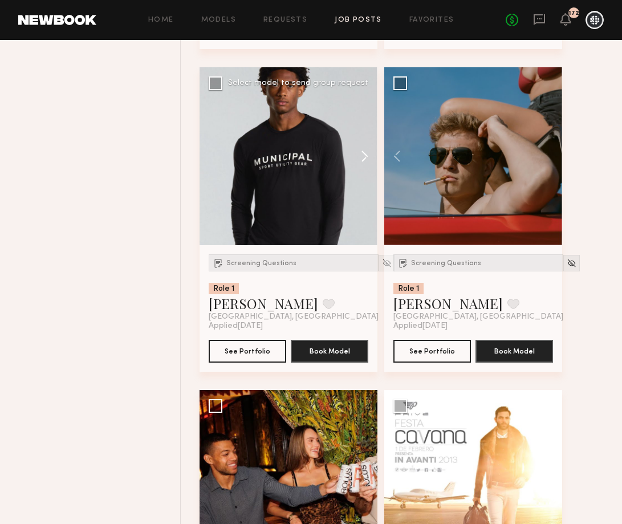
click at [359, 164] on button at bounding box center [359, 156] width 36 height 178
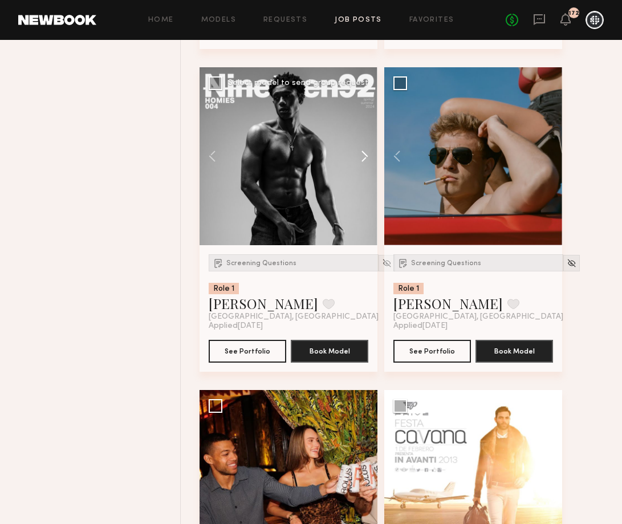
click at [359, 164] on button at bounding box center [359, 156] width 36 height 178
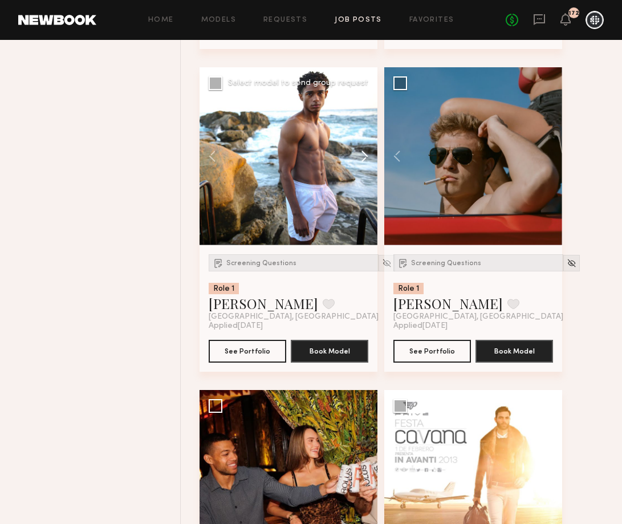
click at [359, 164] on button at bounding box center [359, 156] width 36 height 178
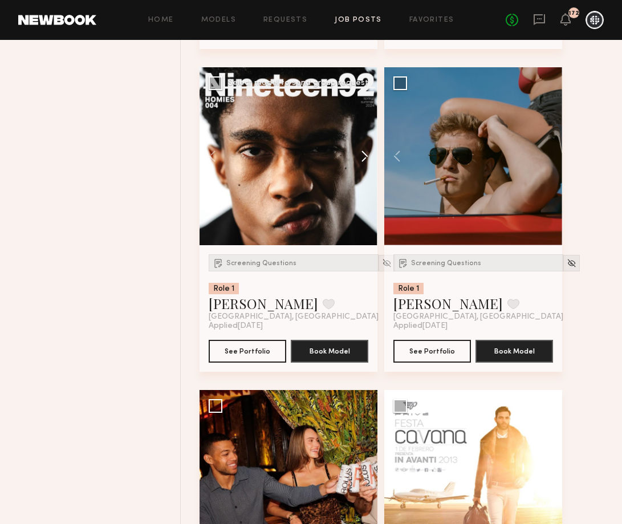
click at [359, 164] on button at bounding box center [359, 156] width 36 height 178
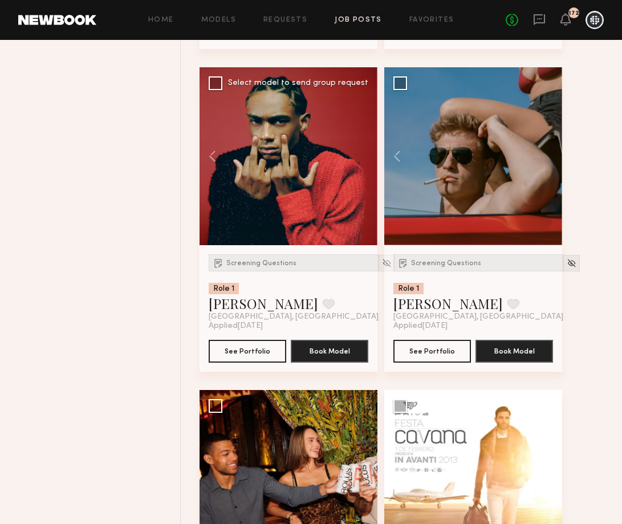
click at [359, 164] on div at bounding box center [288, 156] width 178 height 178
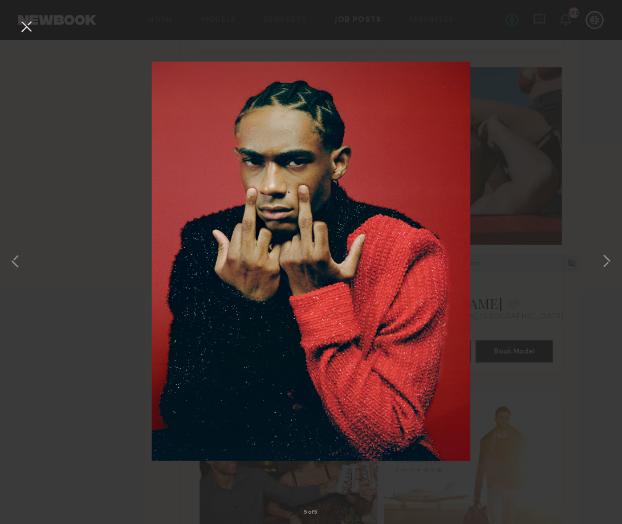
click at [26, 26] on button at bounding box center [26, 27] width 18 height 21
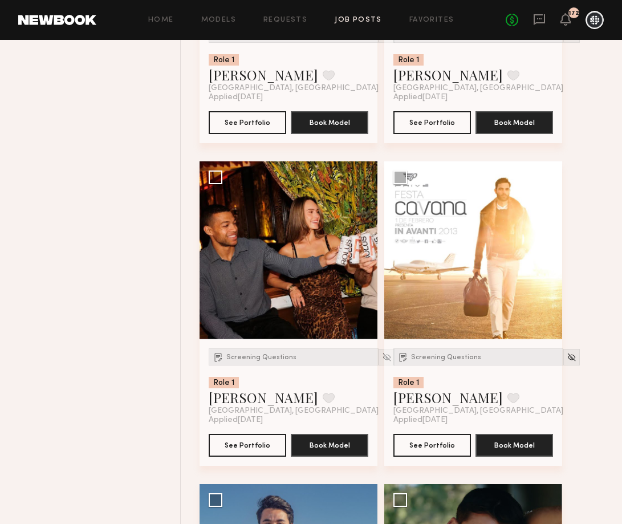
scroll to position [4859, 0]
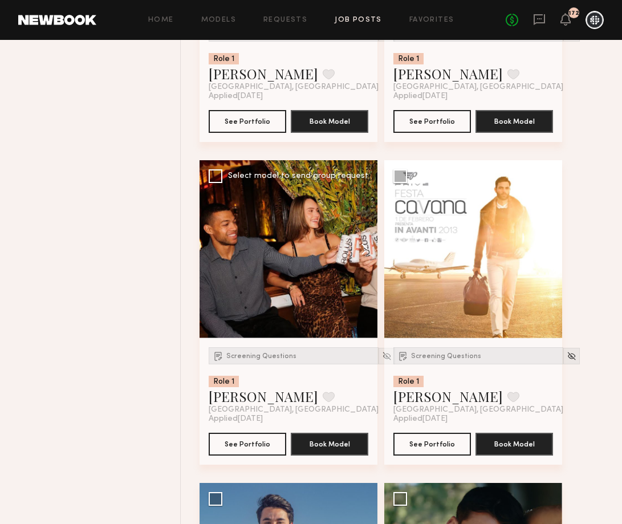
click at [363, 251] on button at bounding box center [359, 249] width 36 height 178
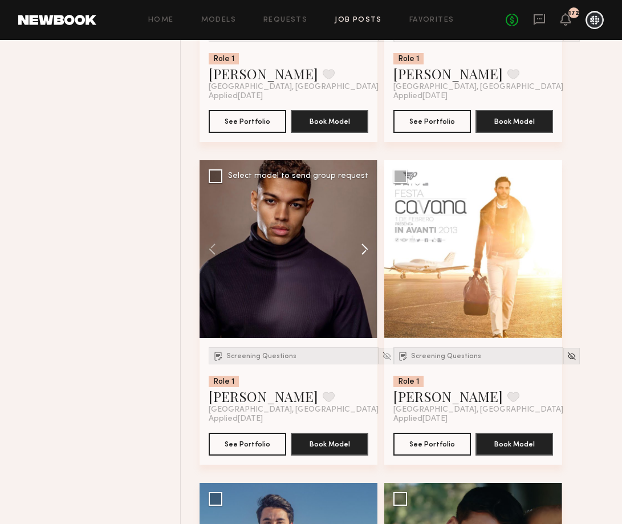
click at [363, 251] on button at bounding box center [359, 249] width 36 height 178
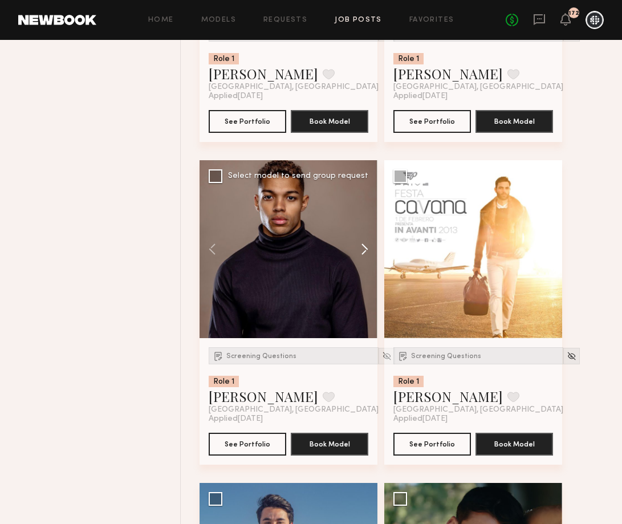
click at [364, 251] on button at bounding box center [359, 249] width 36 height 178
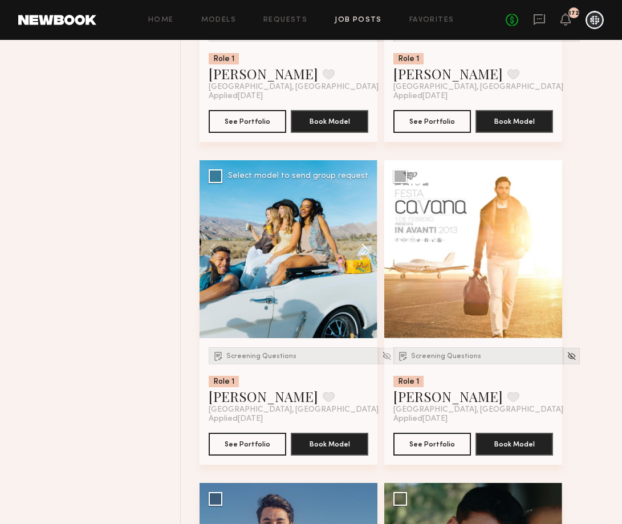
click at [364, 251] on button at bounding box center [359, 249] width 36 height 178
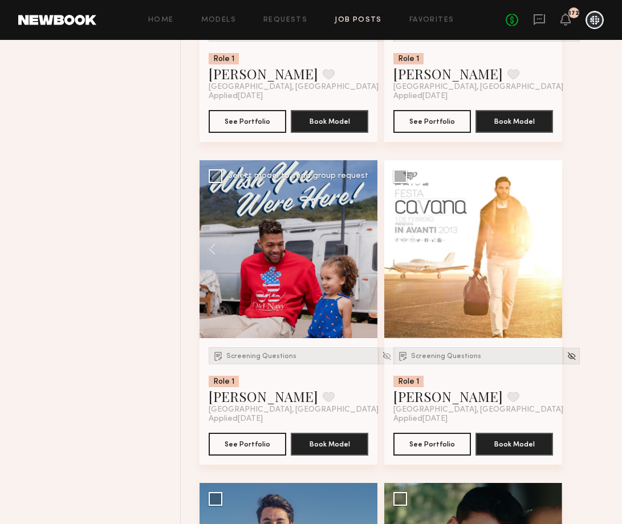
click at [364, 251] on div at bounding box center [288, 249] width 178 height 178
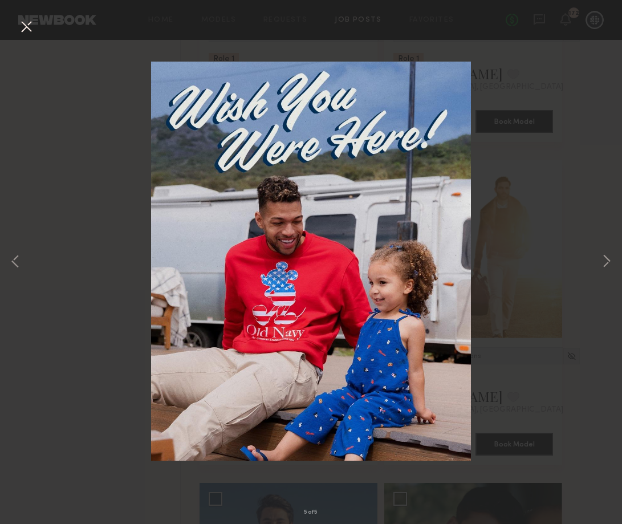
click at [28, 23] on button at bounding box center [26, 27] width 18 height 21
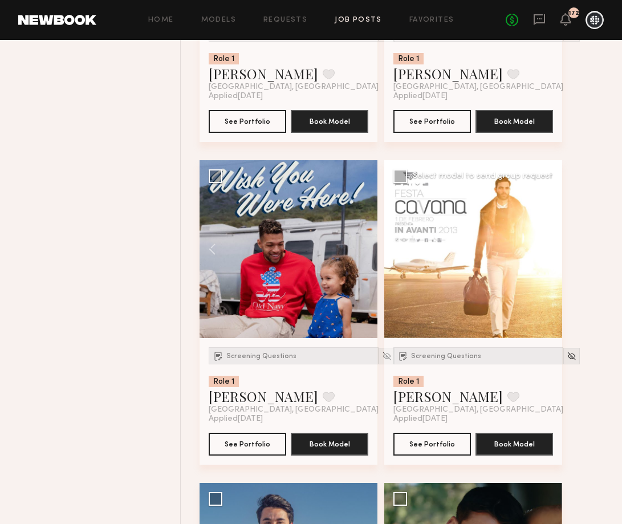
click at [548, 251] on button at bounding box center [543, 249] width 36 height 178
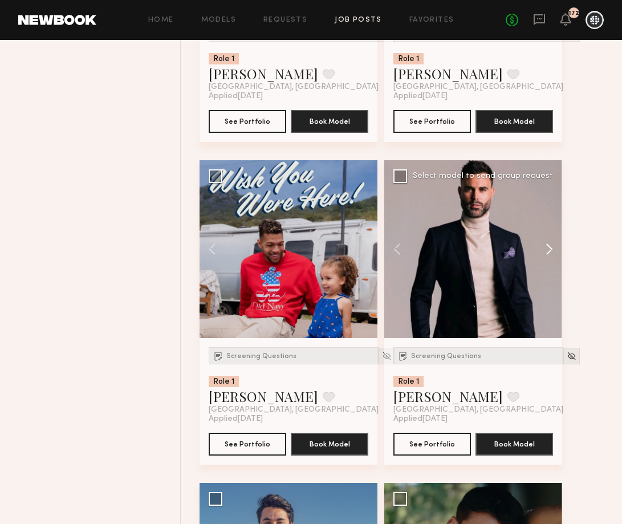
click at [548, 250] on button at bounding box center [543, 249] width 36 height 178
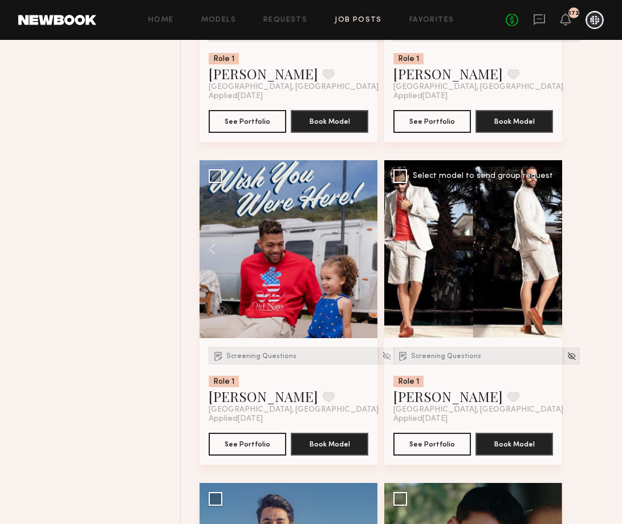
click at [548, 251] on button at bounding box center [543, 249] width 36 height 178
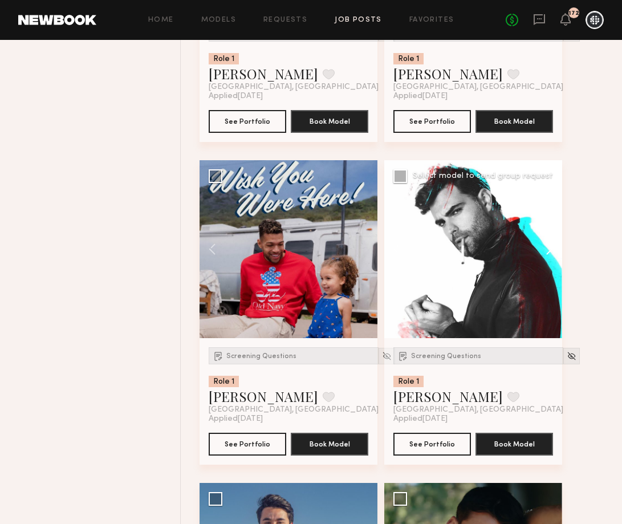
click at [549, 251] on button at bounding box center [543, 249] width 36 height 178
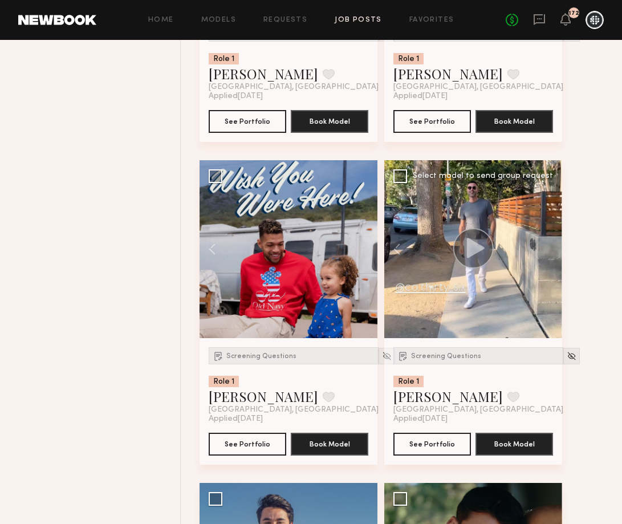
click at [549, 252] on div at bounding box center [473, 249] width 178 height 178
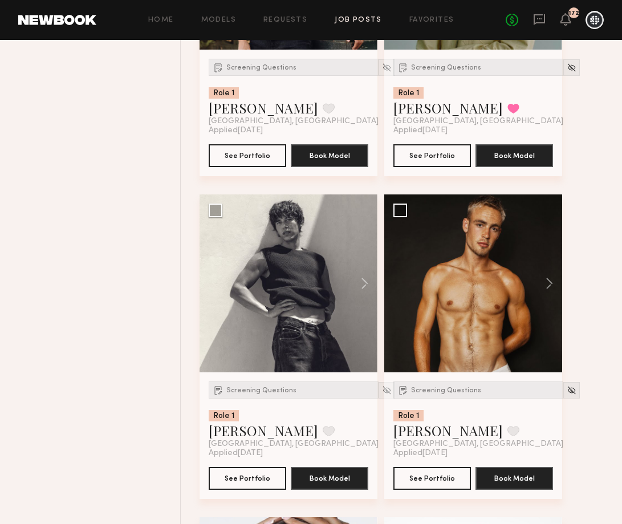
scroll to position [6126, 0]
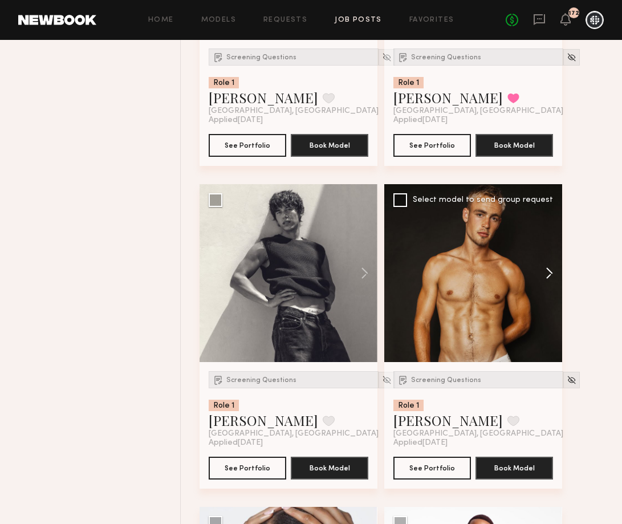
click at [548, 279] on button at bounding box center [543, 273] width 36 height 178
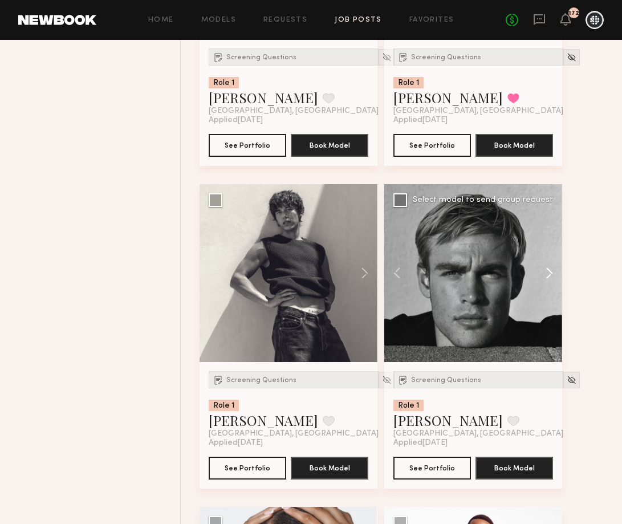
click at [549, 279] on button at bounding box center [543, 273] width 36 height 178
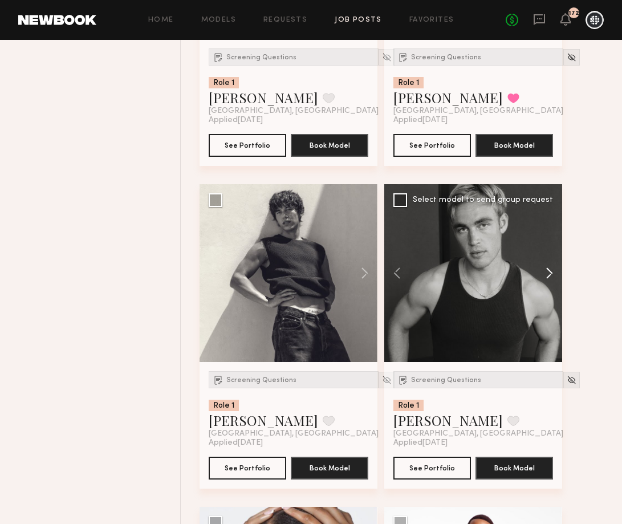
click at [550, 280] on button at bounding box center [543, 273] width 36 height 178
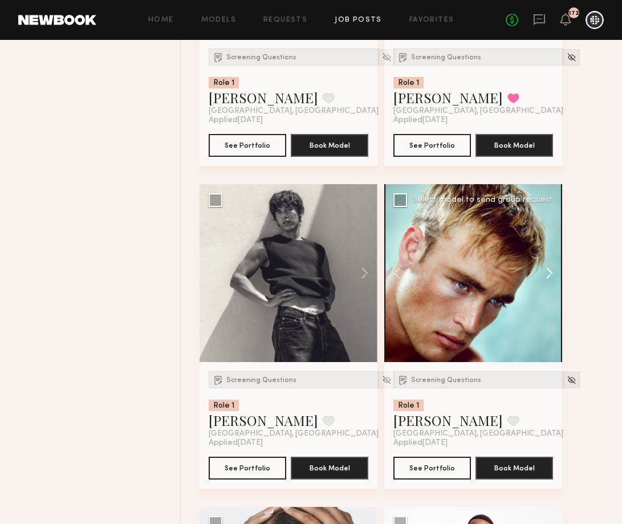
click at [550, 280] on button at bounding box center [543, 273] width 36 height 178
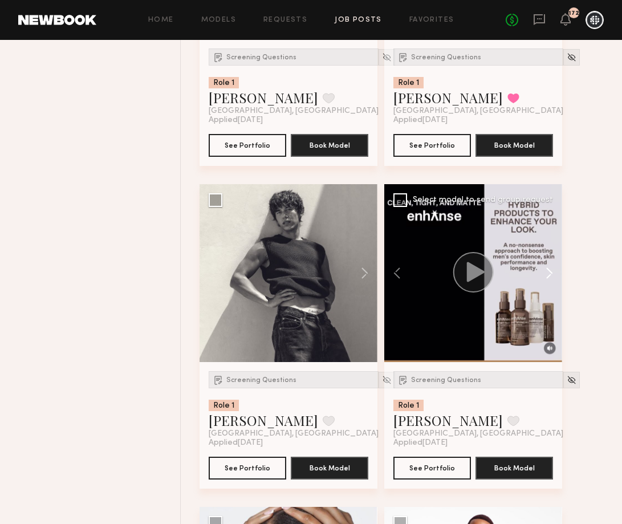
click at [551, 280] on button at bounding box center [543, 273] width 36 height 178
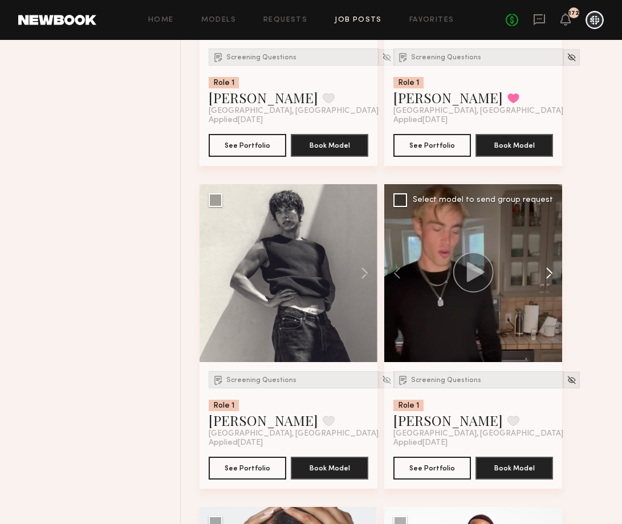
click at [551, 280] on button at bounding box center [543, 273] width 36 height 178
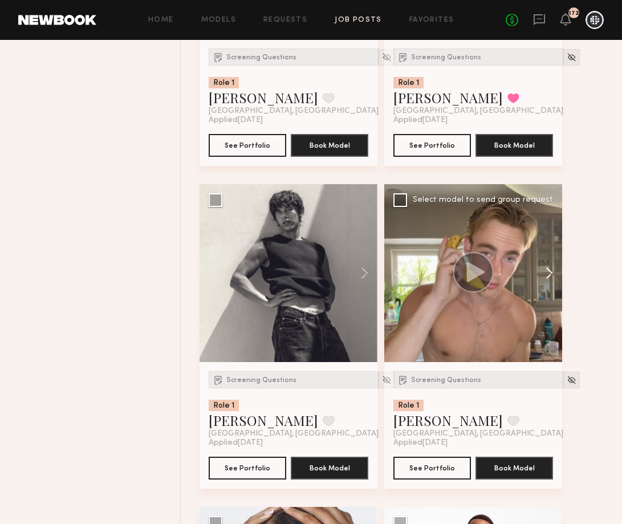
click at [551, 281] on button at bounding box center [543, 273] width 36 height 178
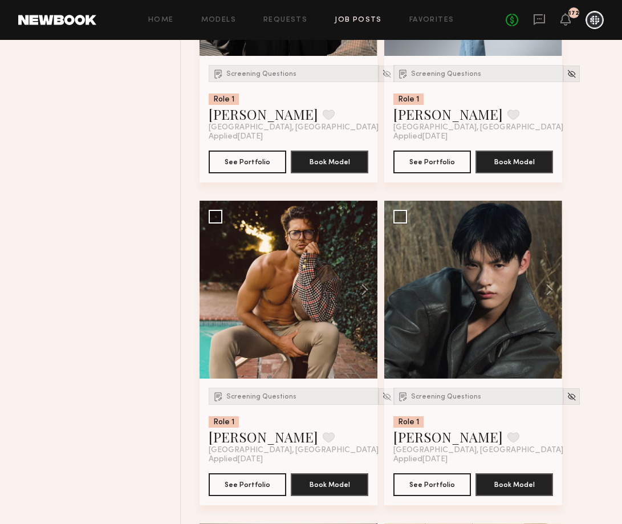
scroll to position [8070, 0]
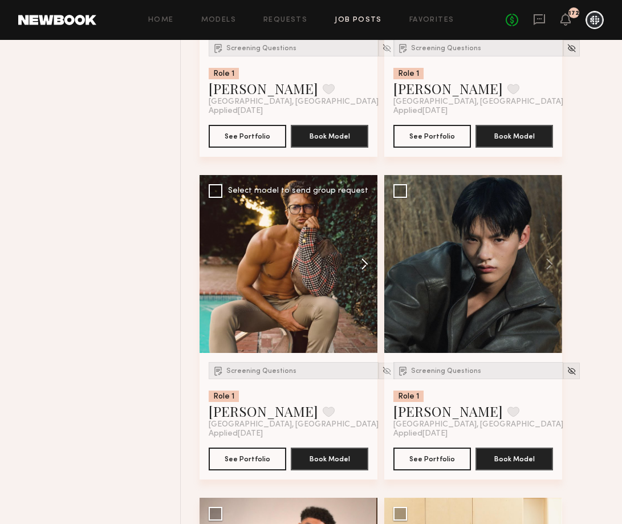
click at [362, 268] on button at bounding box center [359, 264] width 36 height 178
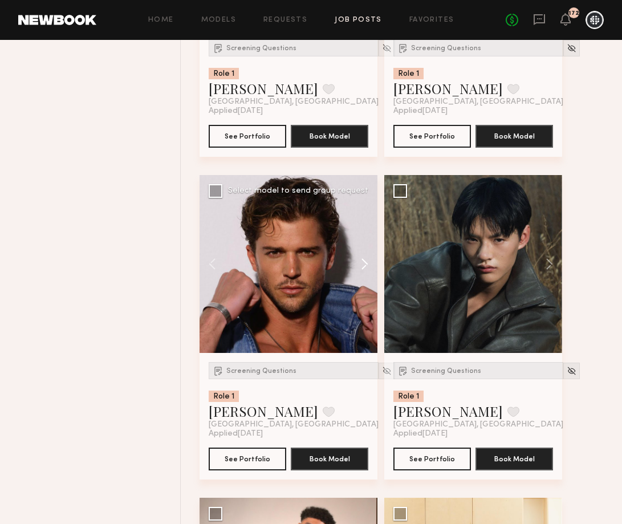
click at [362, 268] on button at bounding box center [359, 264] width 36 height 178
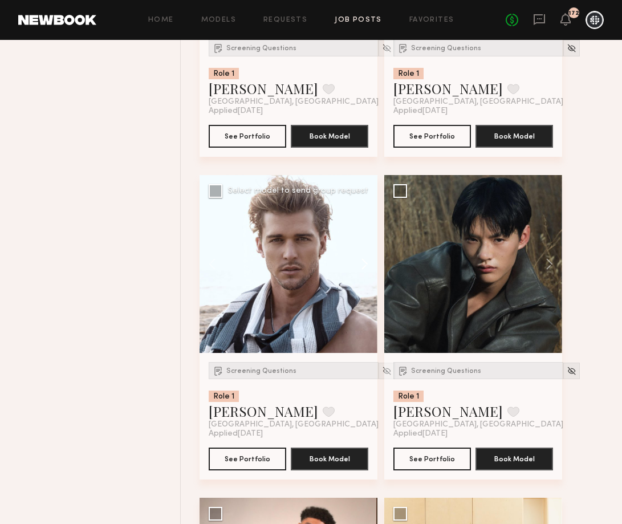
click at [362, 270] on button at bounding box center [359, 264] width 36 height 178
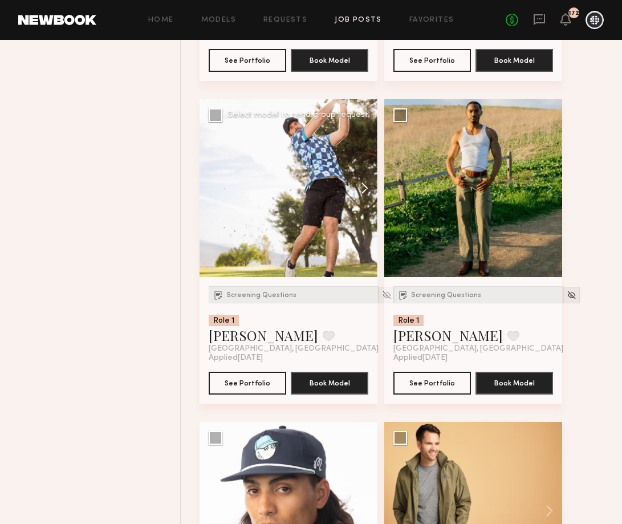
scroll to position [10406, 0]
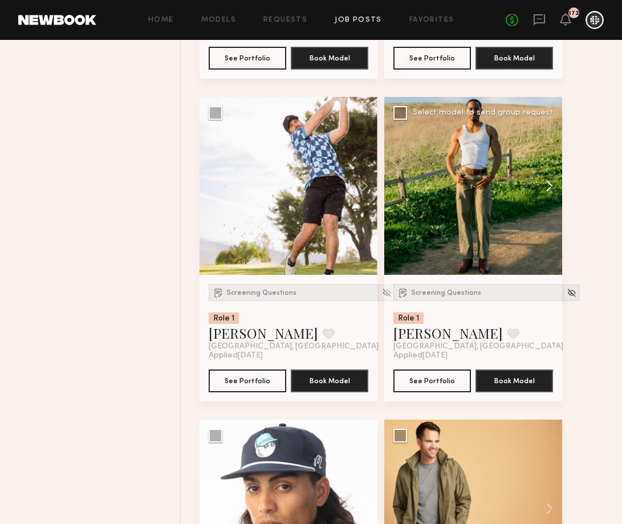
click at [548, 193] on button at bounding box center [543, 186] width 36 height 178
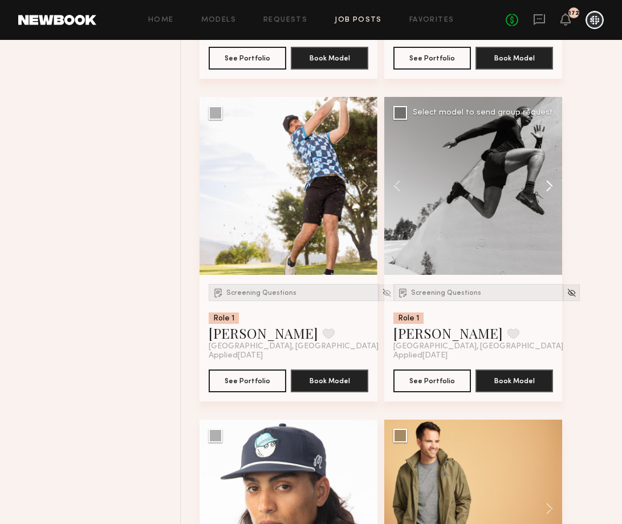
click at [548, 193] on button at bounding box center [543, 186] width 36 height 178
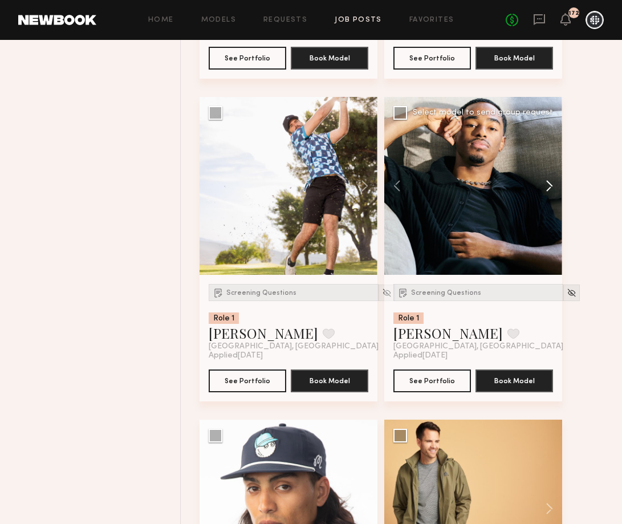
click at [549, 193] on button at bounding box center [543, 186] width 36 height 178
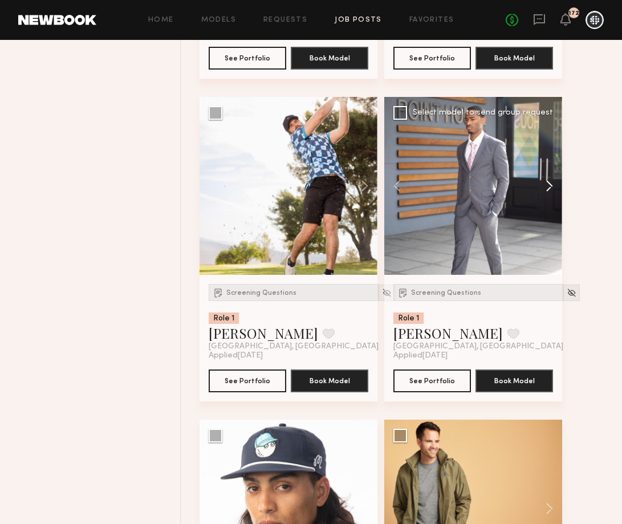
click at [549, 193] on button at bounding box center [543, 186] width 36 height 178
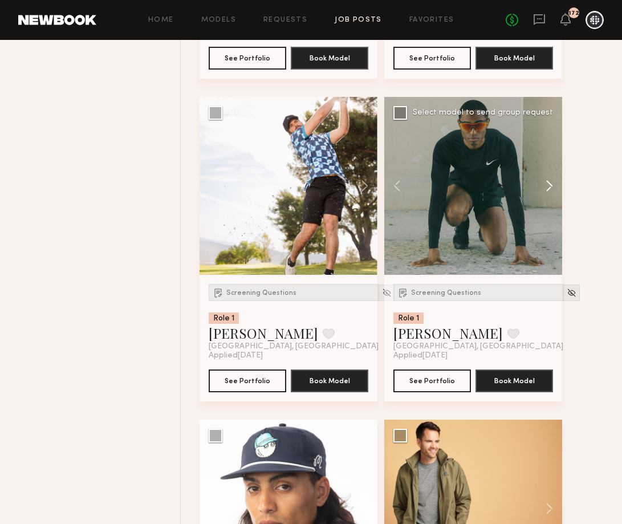
click at [549, 193] on button at bounding box center [543, 186] width 36 height 178
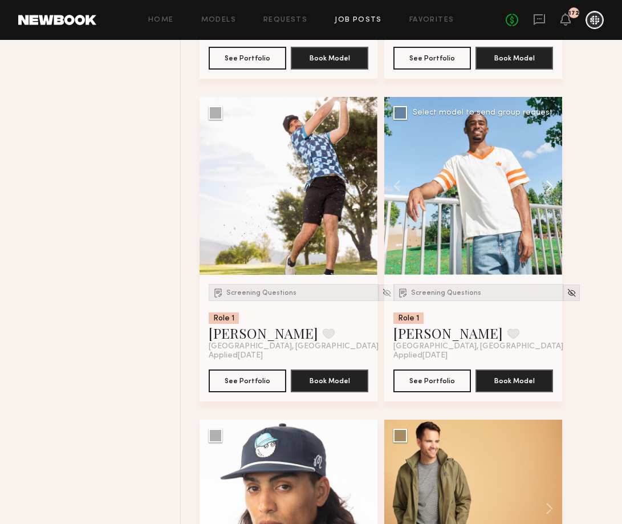
click at [549, 193] on button at bounding box center [543, 186] width 36 height 178
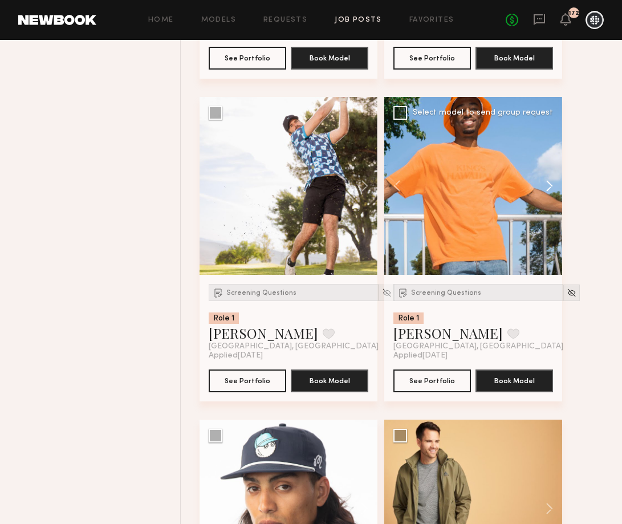
click at [549, 193] on button at bounding box center [543, 186] width 36 height 178
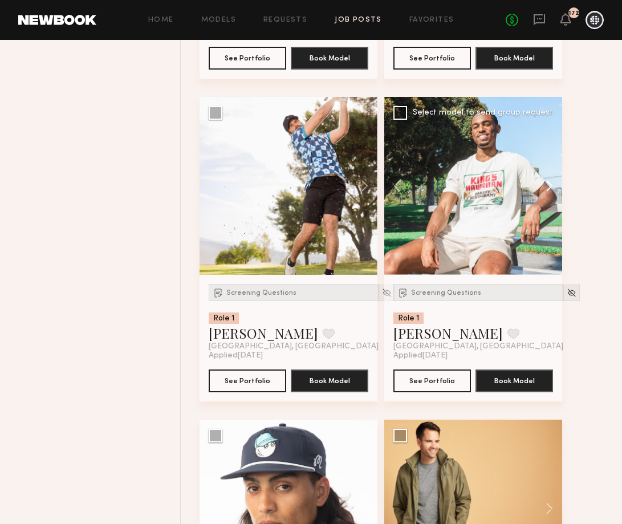
click at [549, 193] on button at bounding box center [543, 186] width 36 height 178
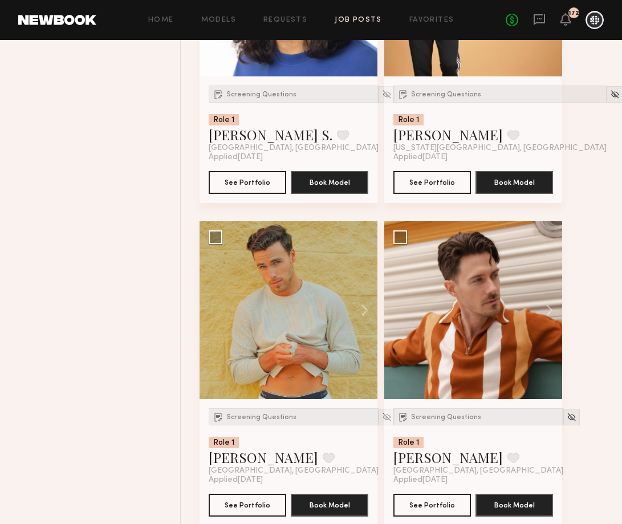
scroll to position [10956, 0]
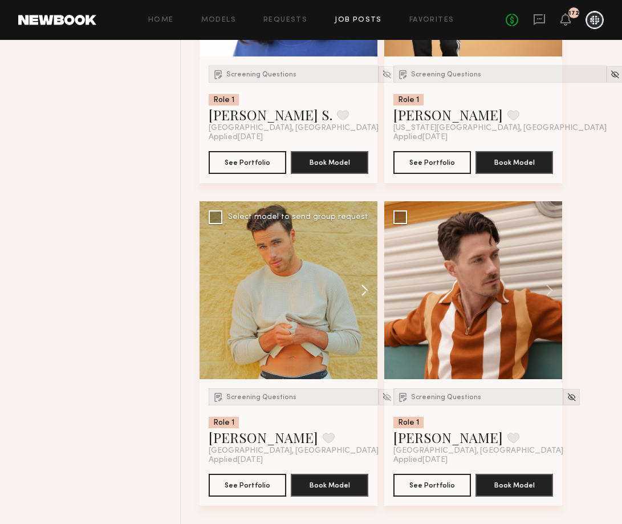
click at [362, 293] on button at bounding box center [359, 290] width 36 height 178
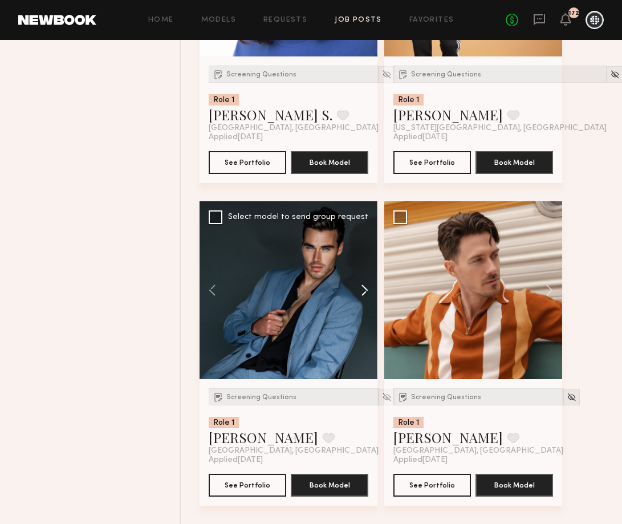
click at [362, 293] on button at bounding box center [359, 290] width 36 height 178
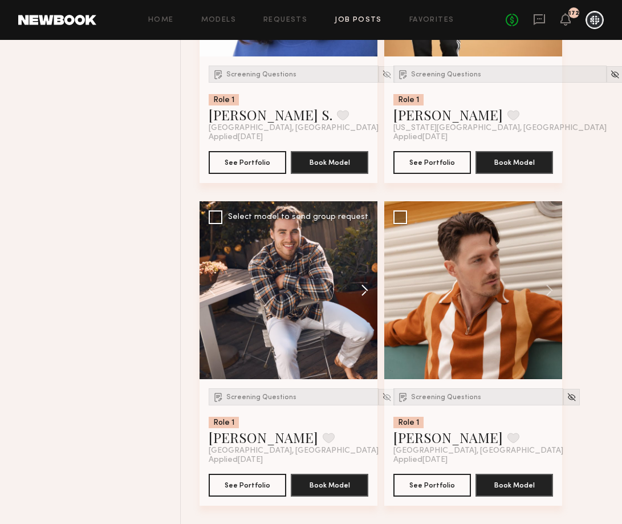
click at [364, 293] on button at bounding box center [359, 290] width 36 height 178
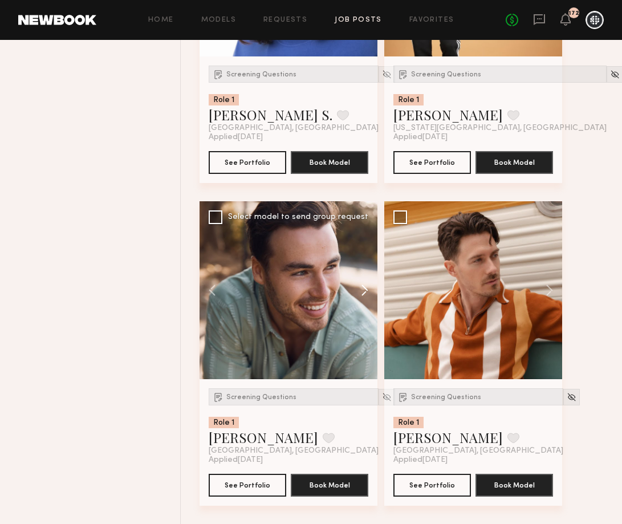
click at [364, 293] on button at bounding box center [359, 290] width 36 height 178
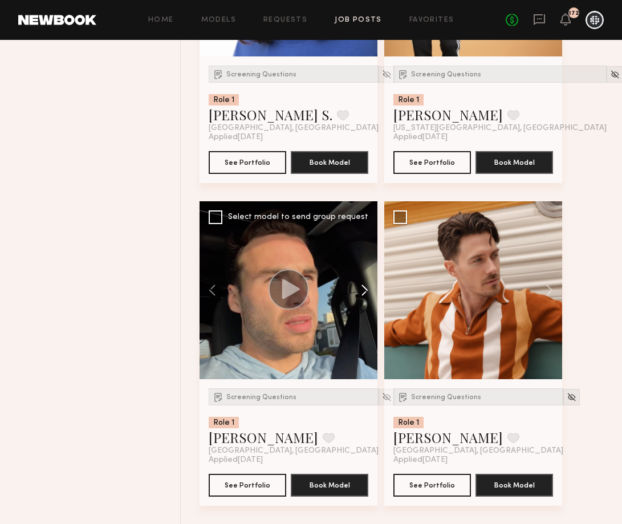
click at [364, 293] on button at bounding box center [359, 290] width 36 height 178
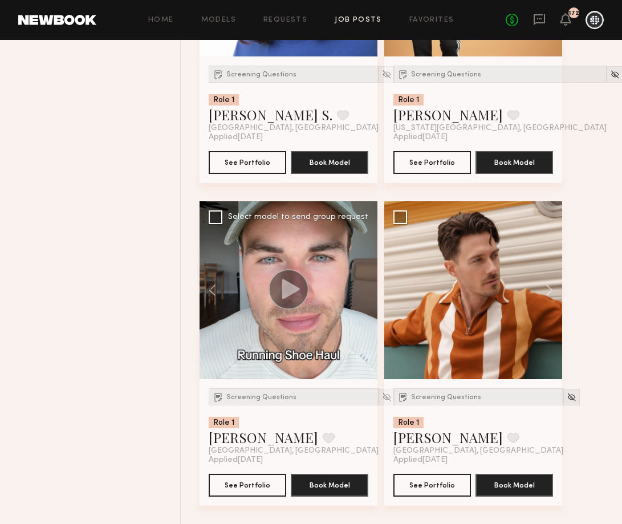
click at [365, 294] on div at bounding box center [288, 290] width 178 height 178
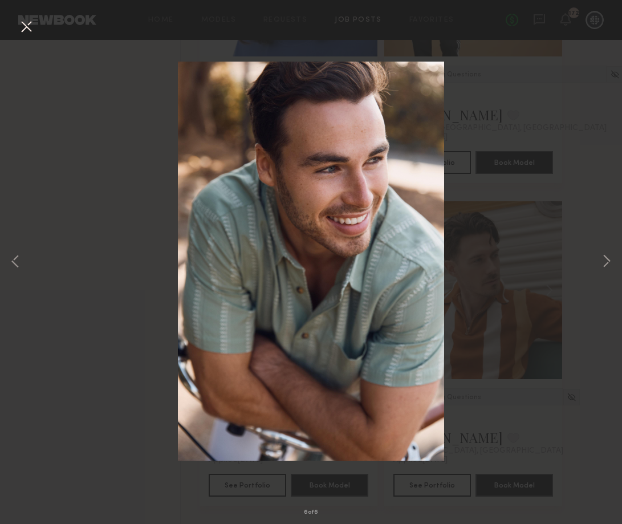
click at [27, 30] on button at bounding box center [26, 27] width 18 height 21
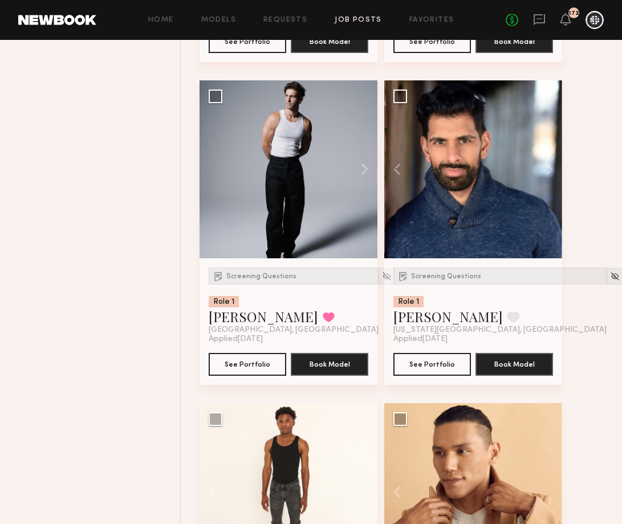
scroll to position [0, 0]
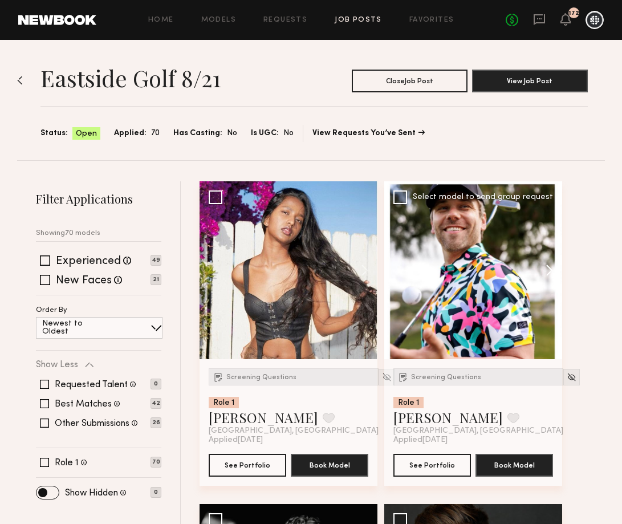
click at [551, 268] on button at bounding box center [543, 270] width 36 height 178
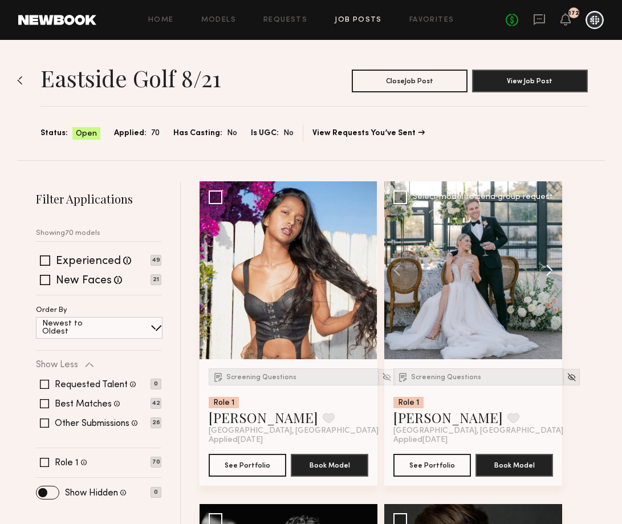
click at [551, 268] on button at bounding box center [543, 270] width 36 height 178
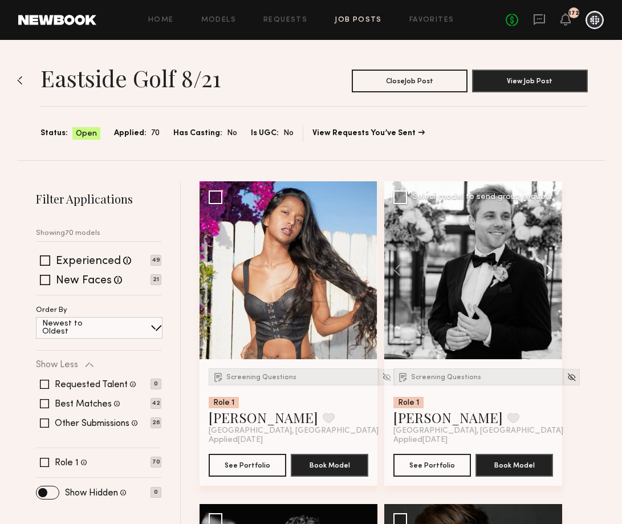
click at [551, 268] on button at bounding box center [543, 270] width 36 height 178
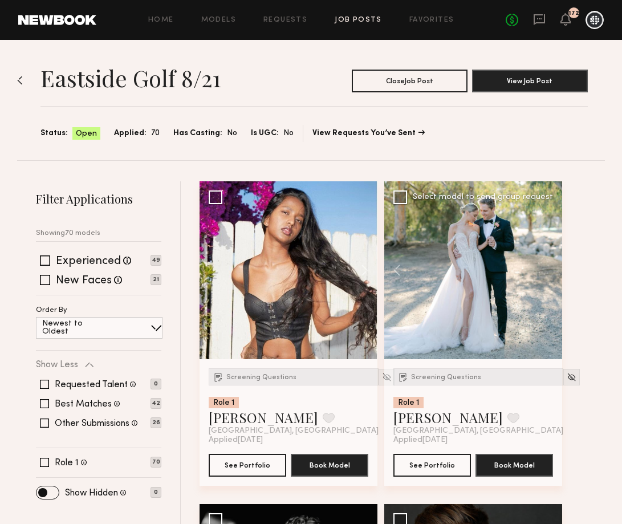
click at [552, 268] on div at bounding box center [473, 270] width 178 height 178
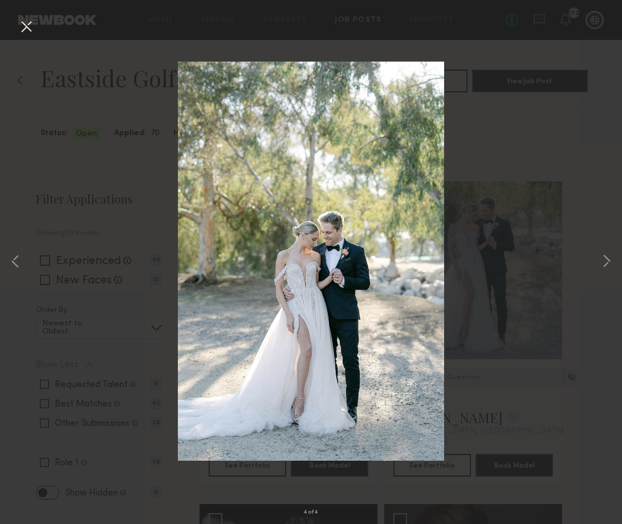
click at [26, 21] on button at bounding box center [26, 27] width 18 height 21
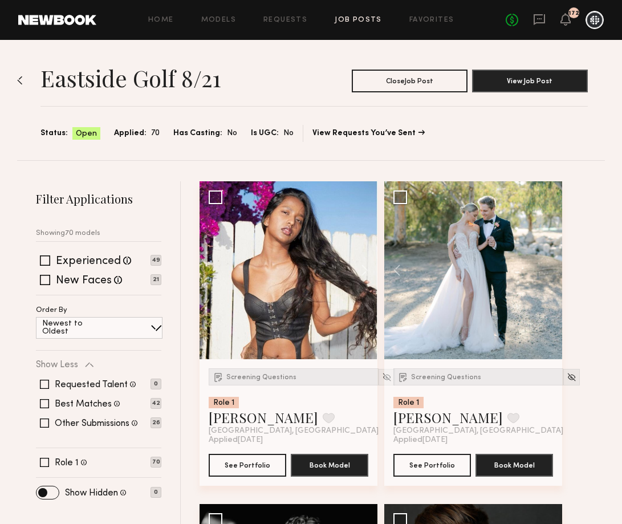
click at [352, 18] on link "Job Posts" at bounding box center [358, 20] width 47 height 7
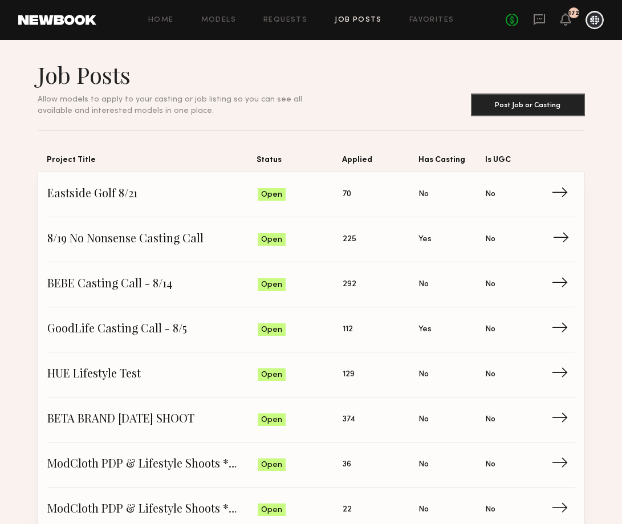
click at [171, 238] on span "8/19 No Nonsense Casting Call" at bounding box center [152, 239] width 210 height 17
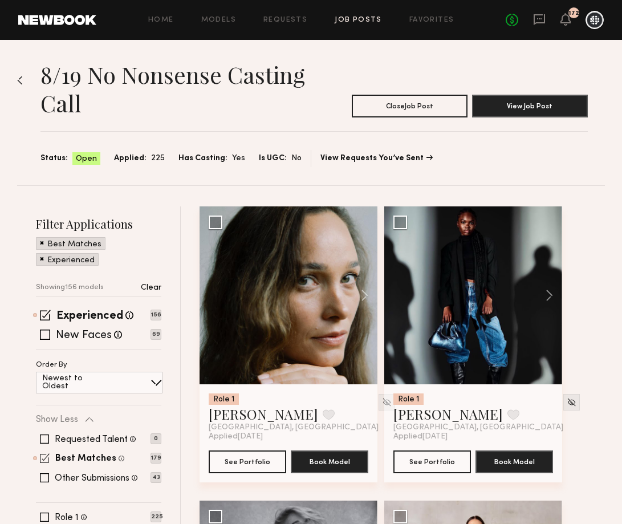
click at [43, 459] on span at bounding box center [45, 458] width 10 height 10
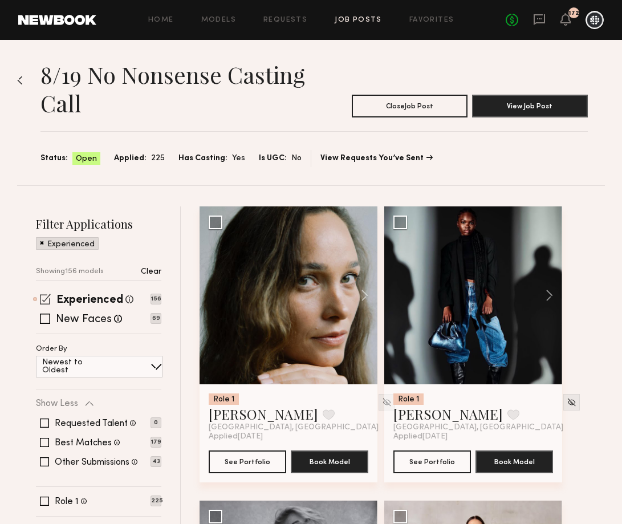
click at [45, 300] on span at bounding box center [45, 298] width 11 height 11
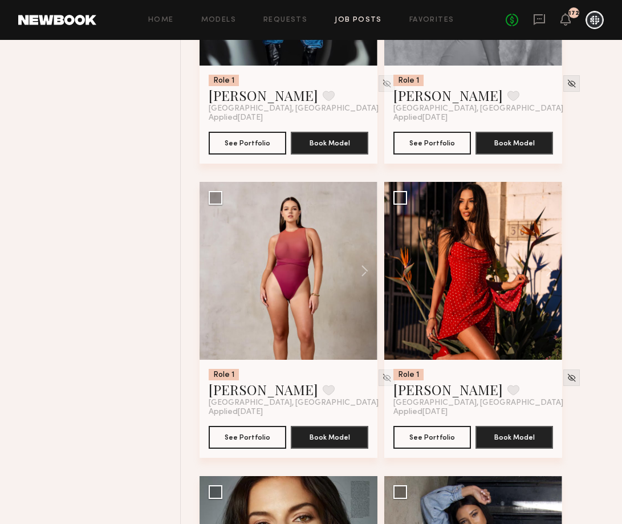
scroll to position [614, 0]
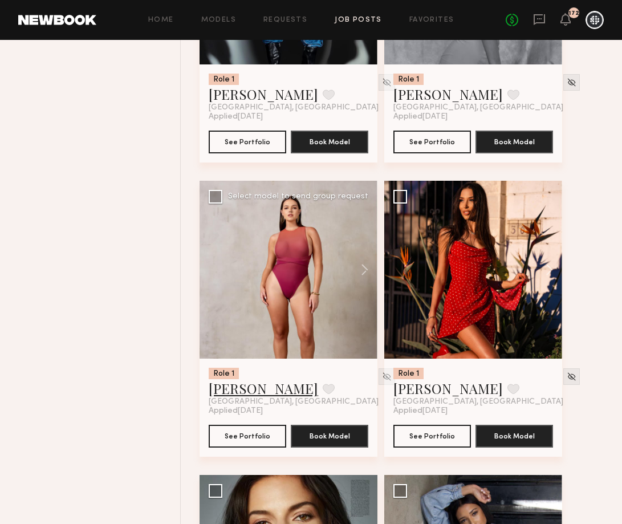
click at [255, 388] on link "AnnaNoel O." at bounding box center [263, 388] width 109 height 18
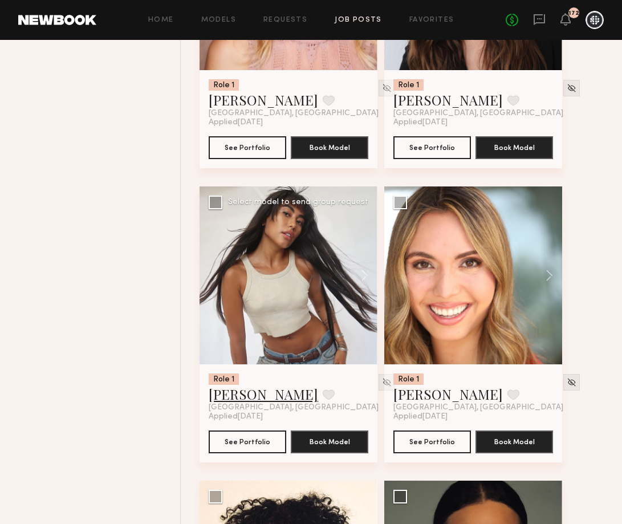
scroll to position [1787, 0]
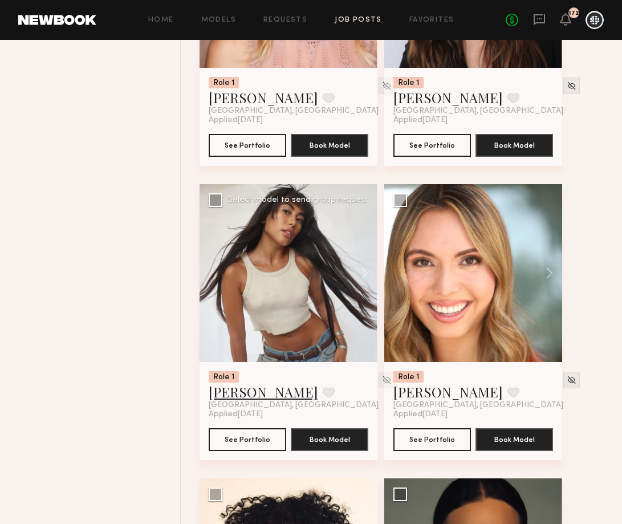
click at [247, 394] on link "Camila R." at bounding box center [263, 391] width 109 height 18
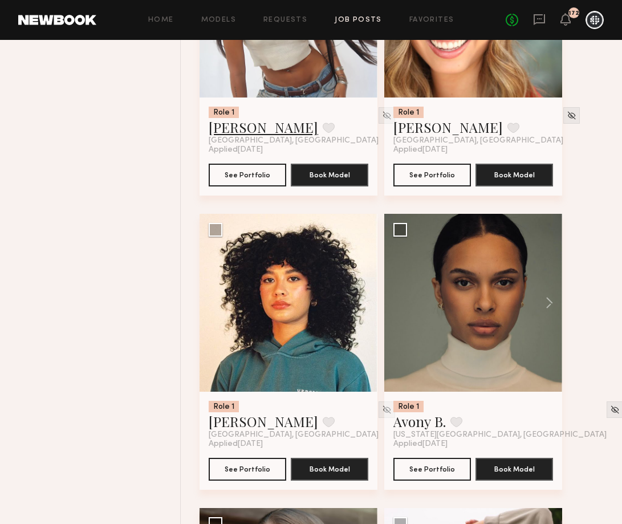
scroll to position [2053, 0]
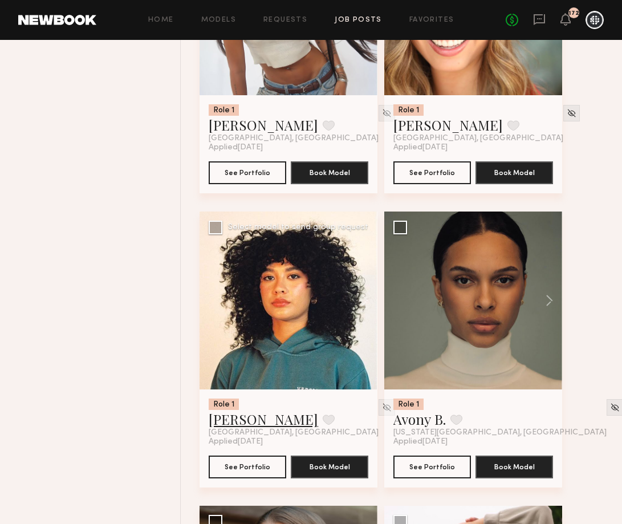
click at [226, 423] on link "[PERSON_NAME]" at bounding box center [263, 419] width 109 height 18
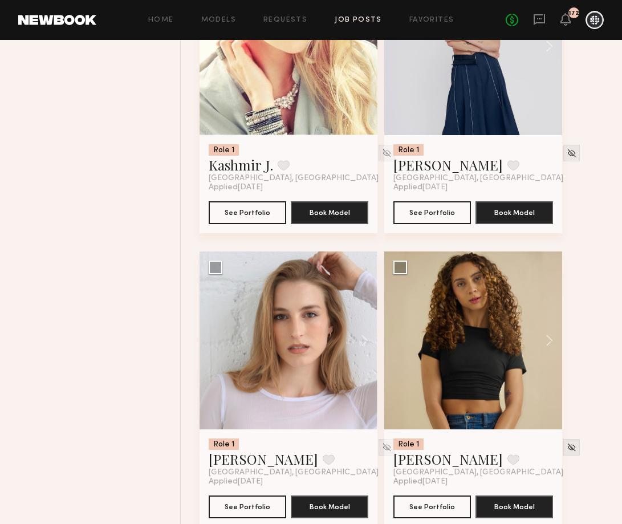
scroll to position [8072, 0]
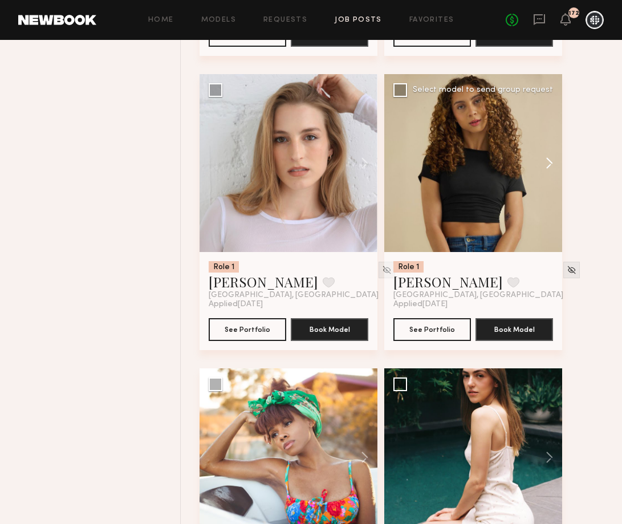
click at [552, 168] on button at bounding box center [543, 163] width 36 height 178
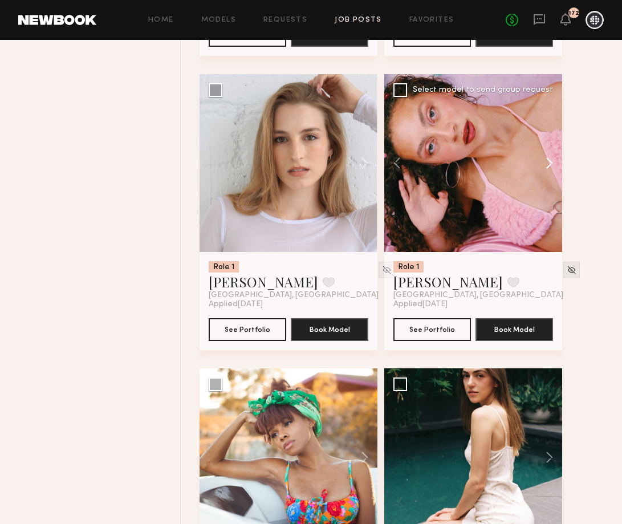
click at [552, 168] on button at bounding box center [543, 163] width 36 height 178
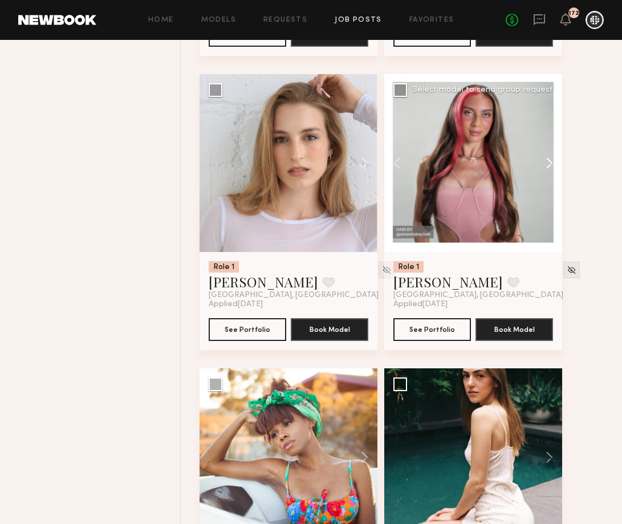
click at [552, 168] on button at bounding box center [543, 163] width 36 height 178
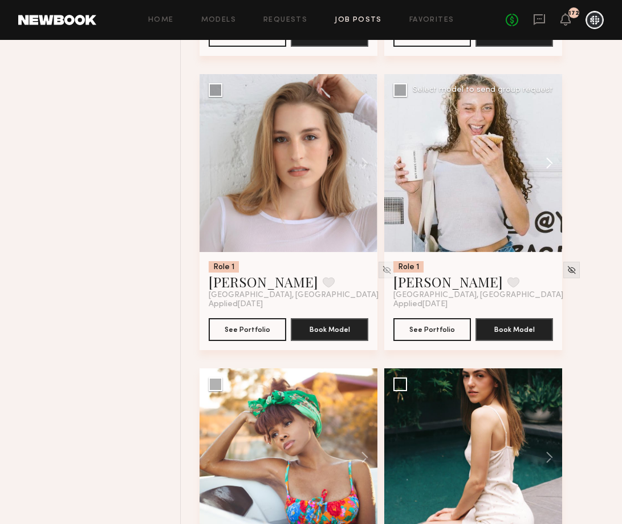
click at [552, 169] on button at bounding box center [543, 163] width 36 height 178
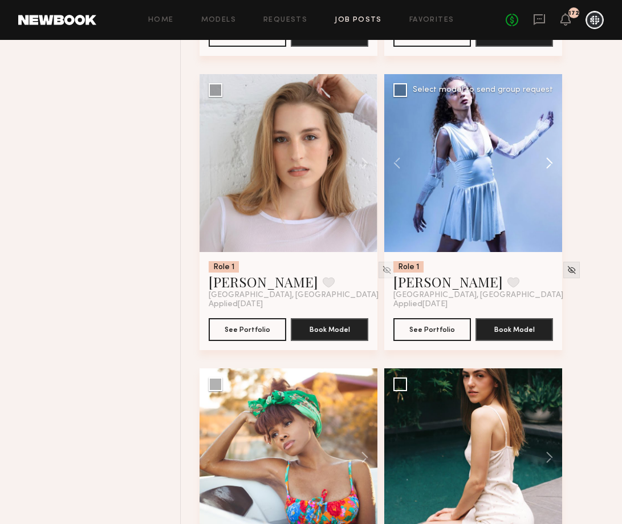
click at [553, 170] on button at bounding box center [543, 163] width 36 height 178
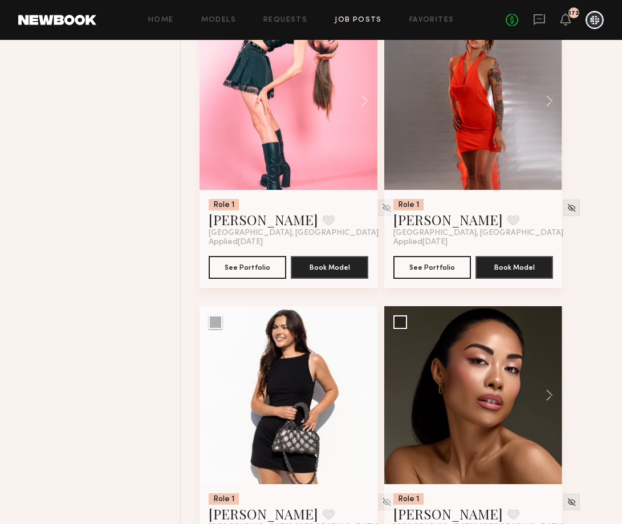
scroll to position [9030, 0]
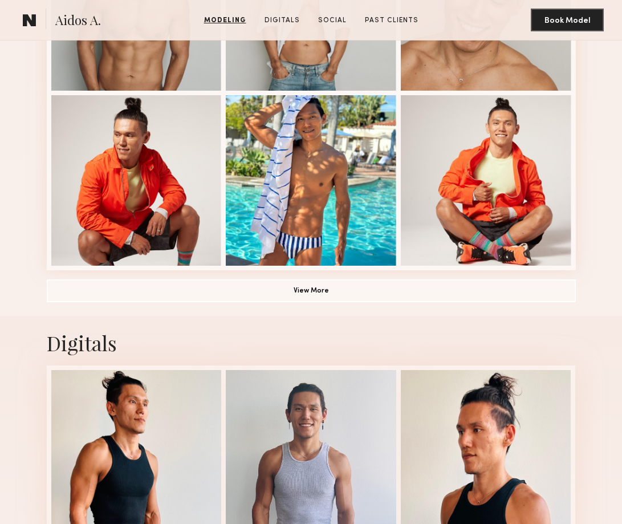
scroll to position [936, 0]
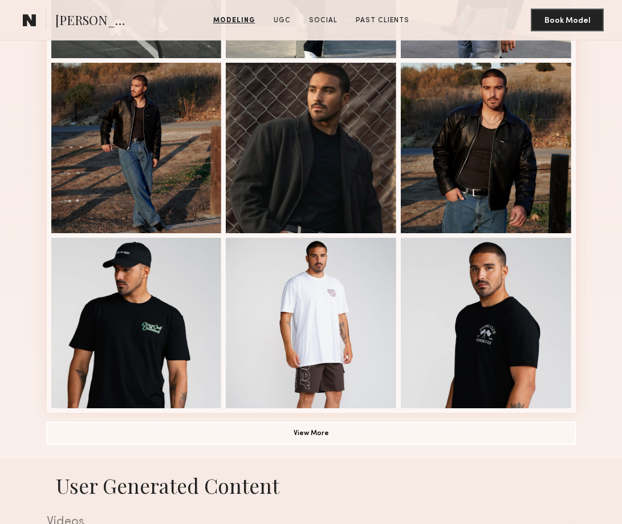
scroll to position [603, 0]
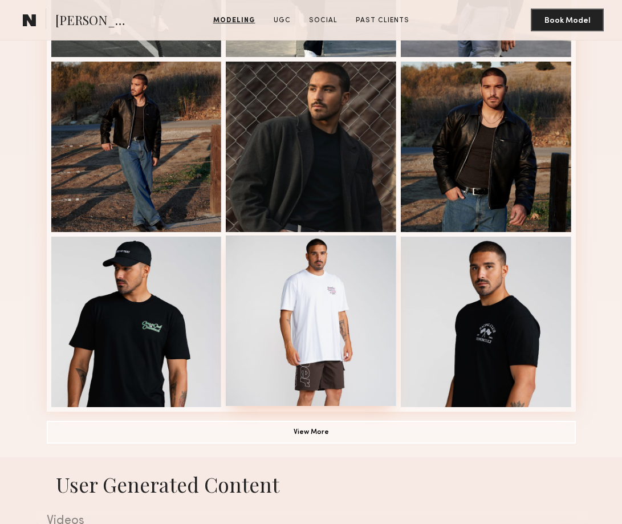
click at [356, 288] on div at bounding box center [311, 320] width 170 height 170
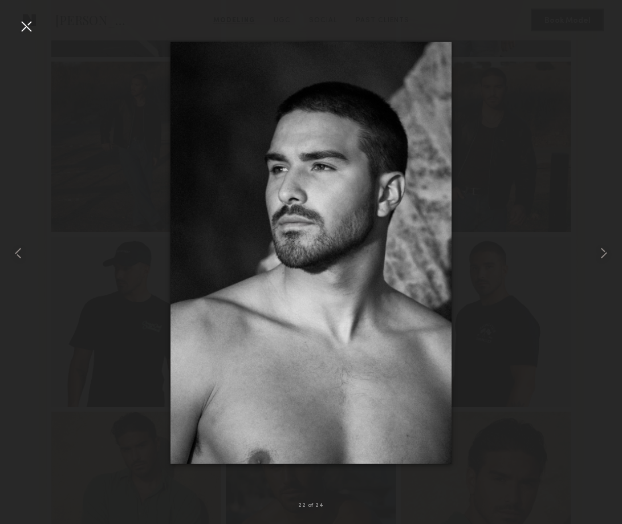
click at [30, 26] on div at bounding box center [26, 26] width 18 height 18
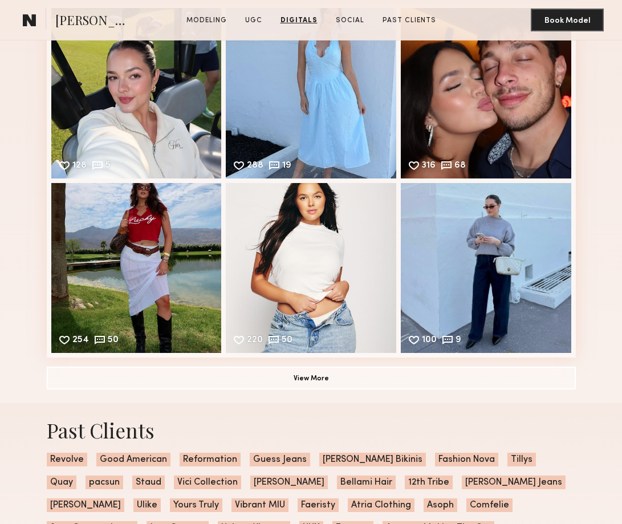
scroll to position [2175, 0]
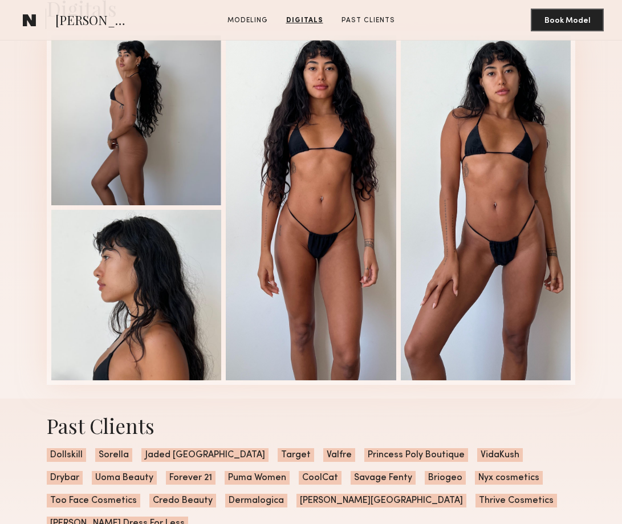
scroll to position [1083, 0]
